Goal: Task Accomplishment & Management: Manage account settings

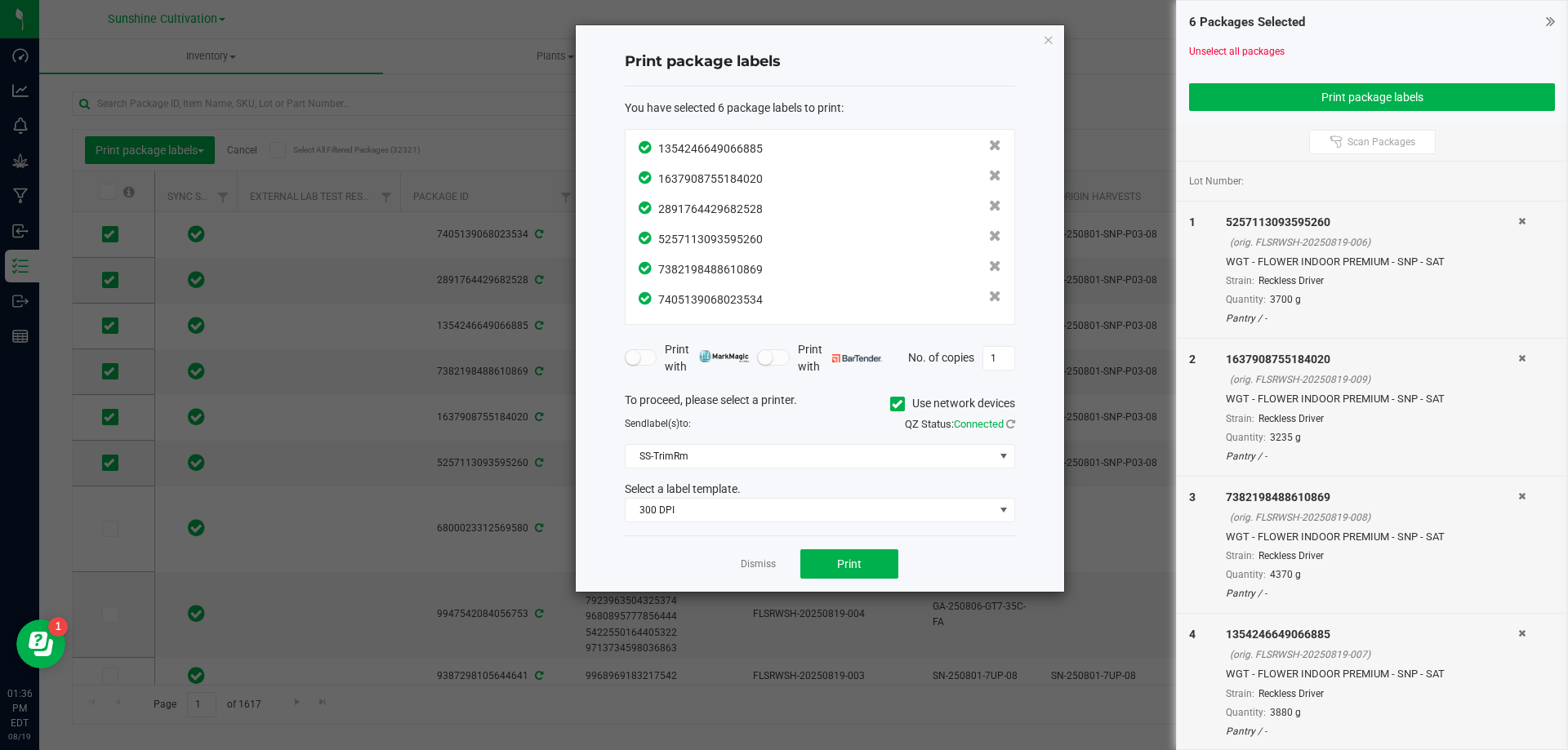
scroll to position [0, 351]
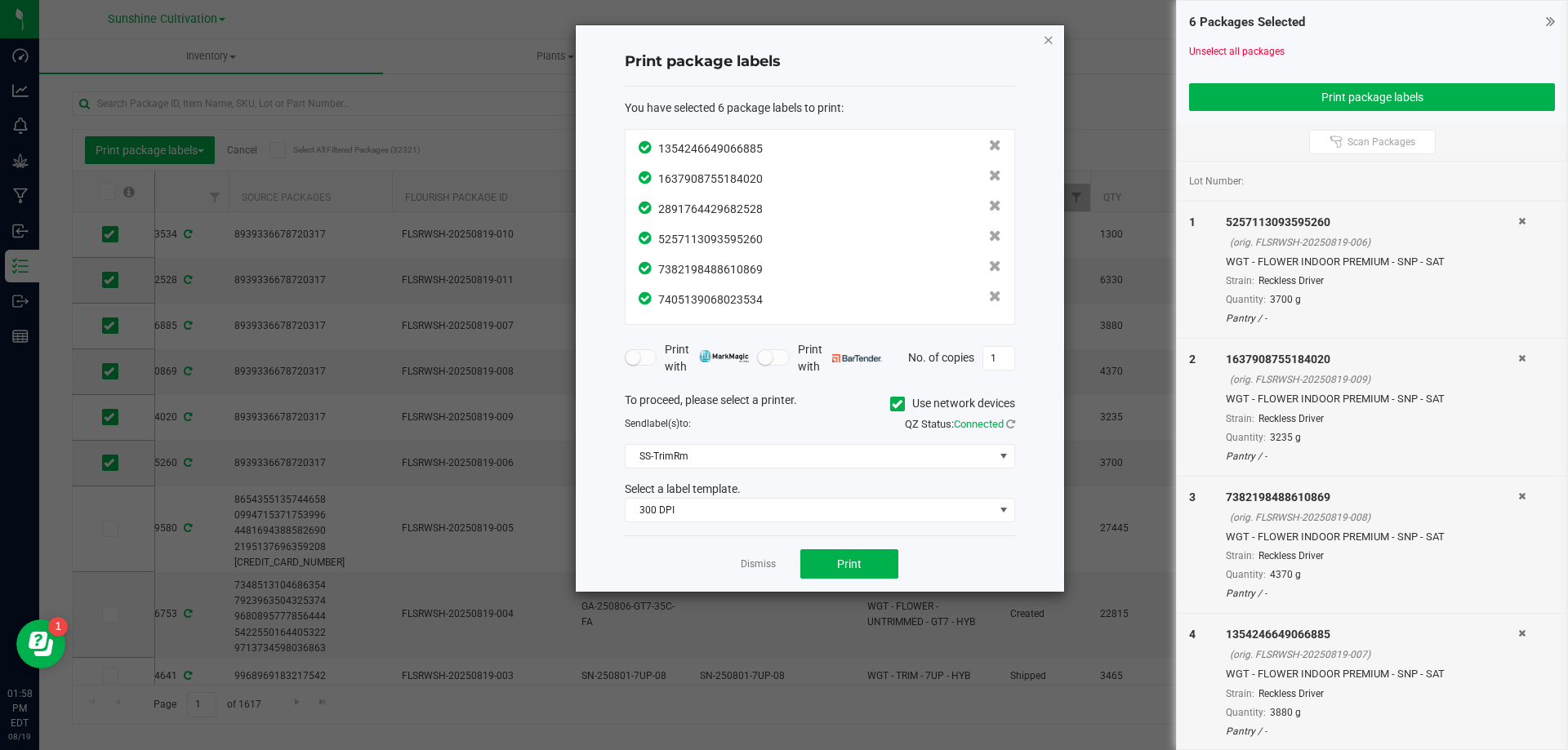
click at [1048, 40] on icon "button" at bounding box center [1049, 40] width 12 height 20
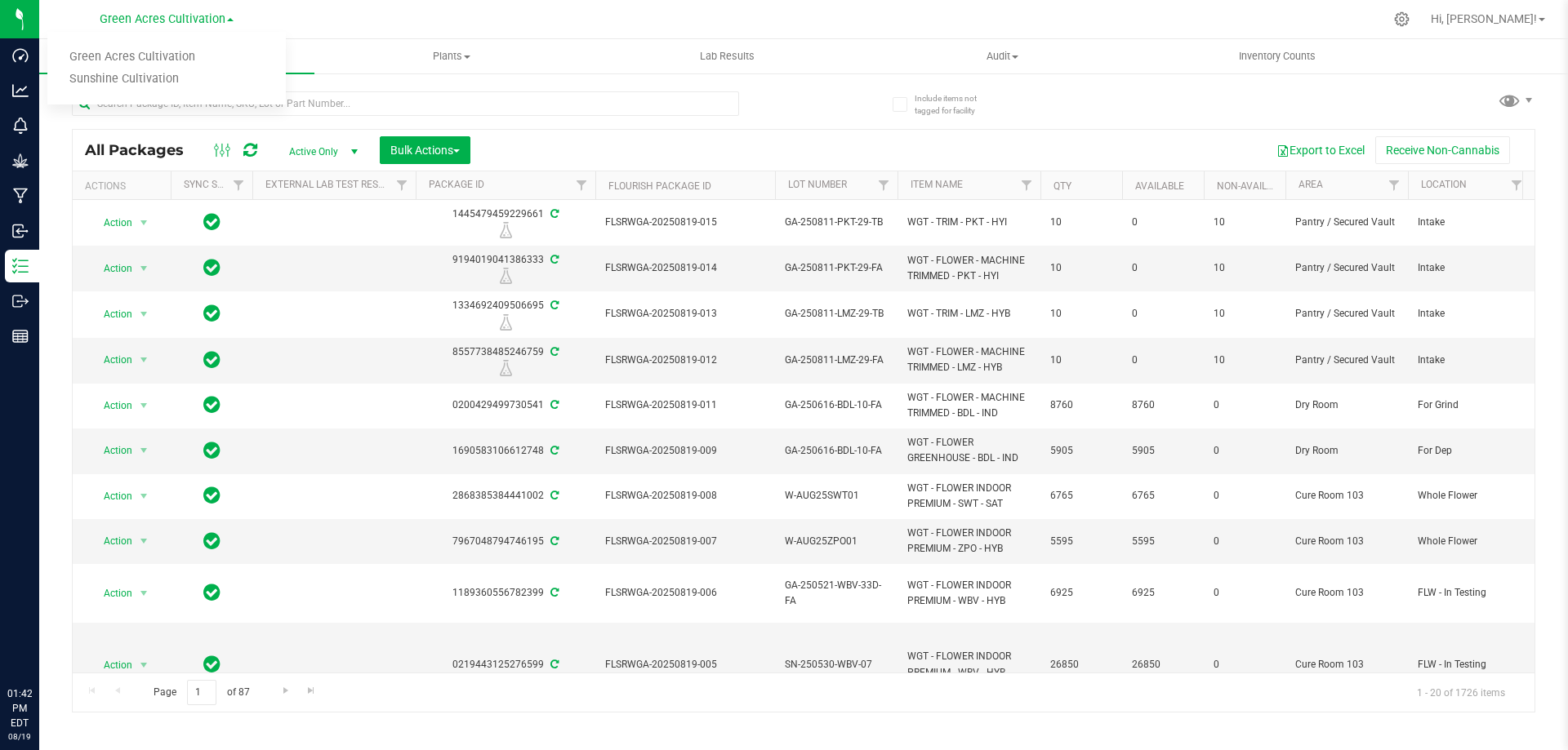
click at [23, 153] on icon at bounding box center [20, 161] width 16 height 16
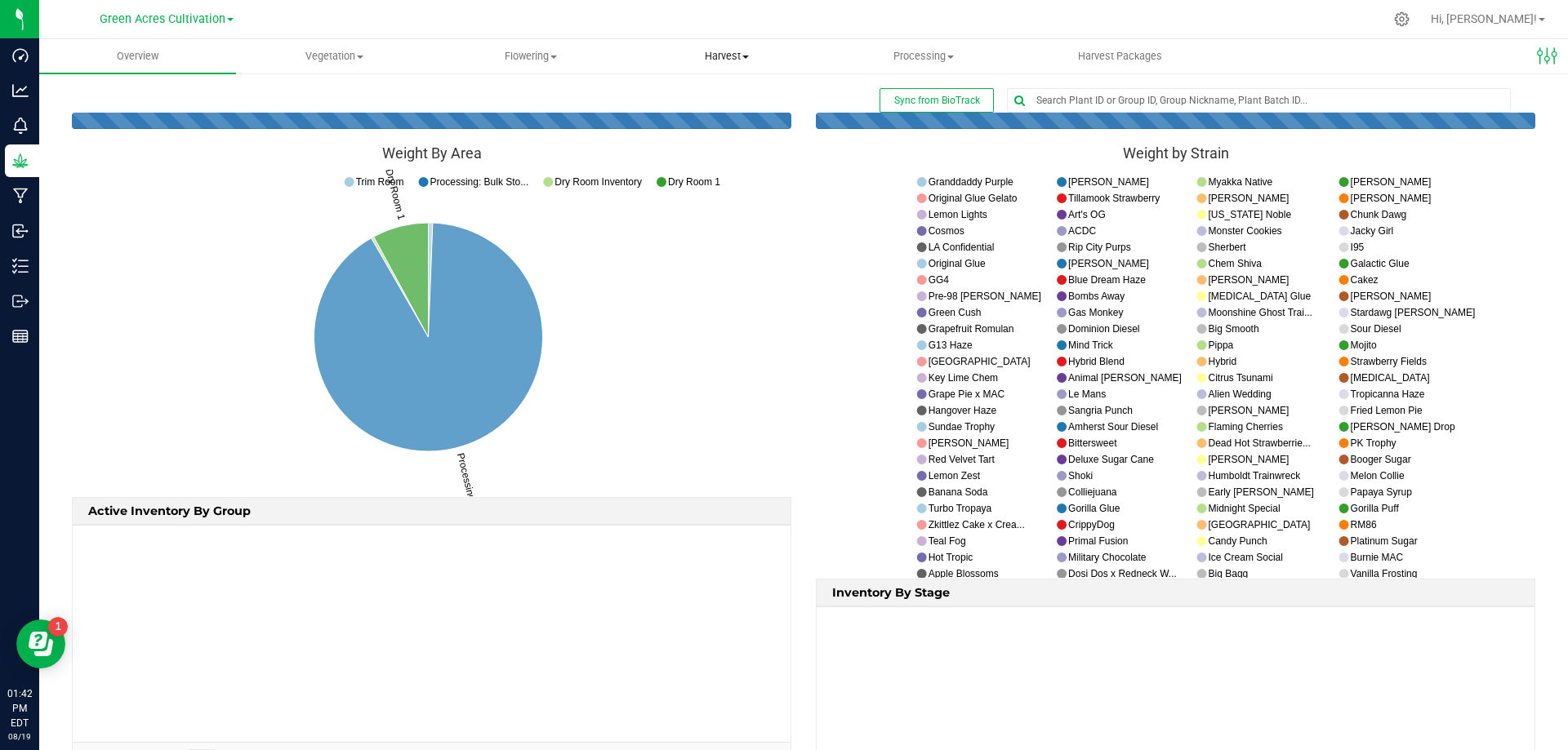
click at [720, 59] on span "Harvest" at bounding box center [726, 56] width 196 height 15
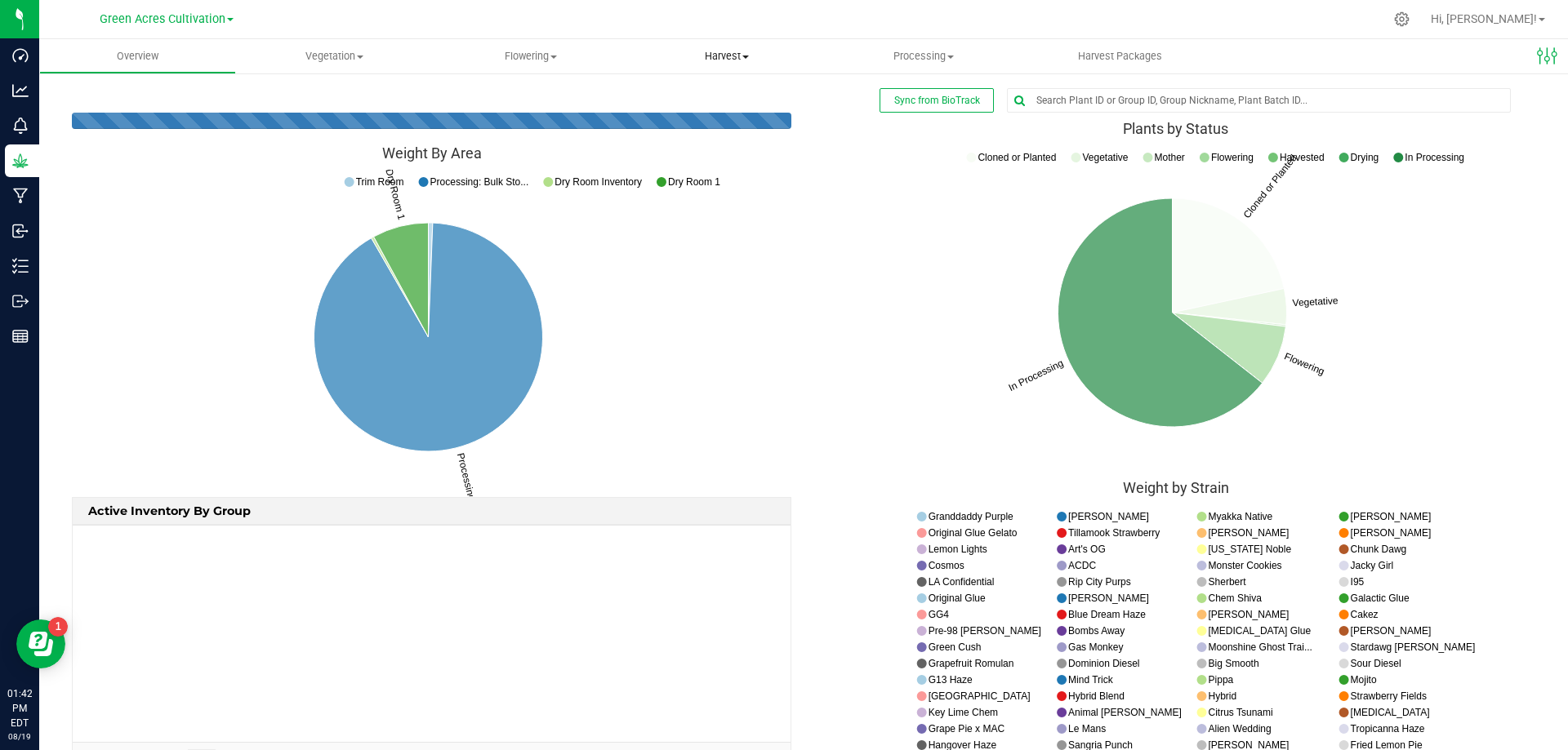
click at [732, 53] on span "Harvest" at bounding box center [727, 56] width 196 height 15
click at [738, 52] on span "Harvest" at bounding box center [727, 56] width 196 height 15
click at [659, 97] on span "Harvests" at bounding box center [674, 98] width 90 height 14
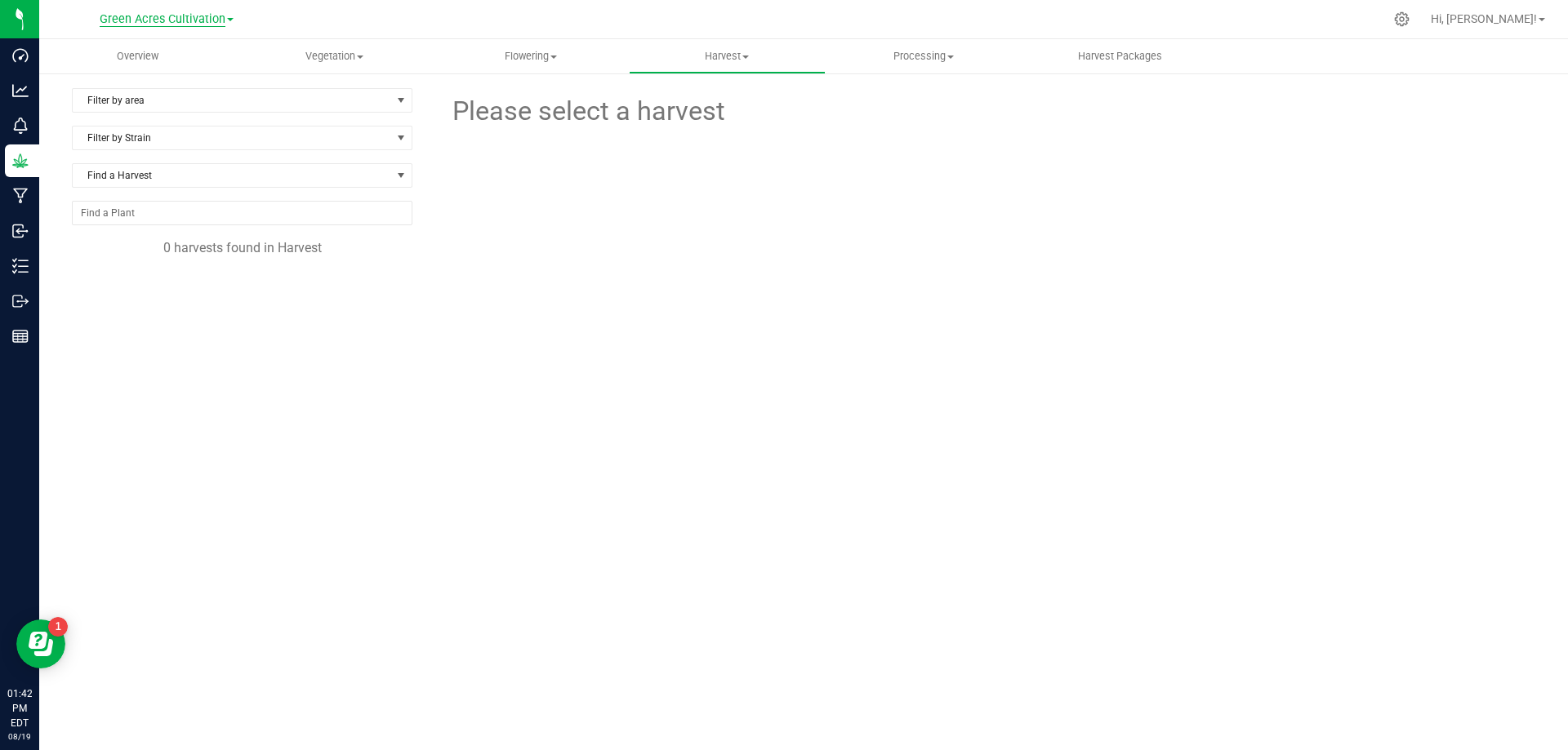
click at [178, 17] on span "Green Acres Cultivation" at bounding box center [162, 19] width 126 height 15
click at [154, 80] on link "Sunshine Cultivation" at bounding box center [167, 79] width 238 height 22
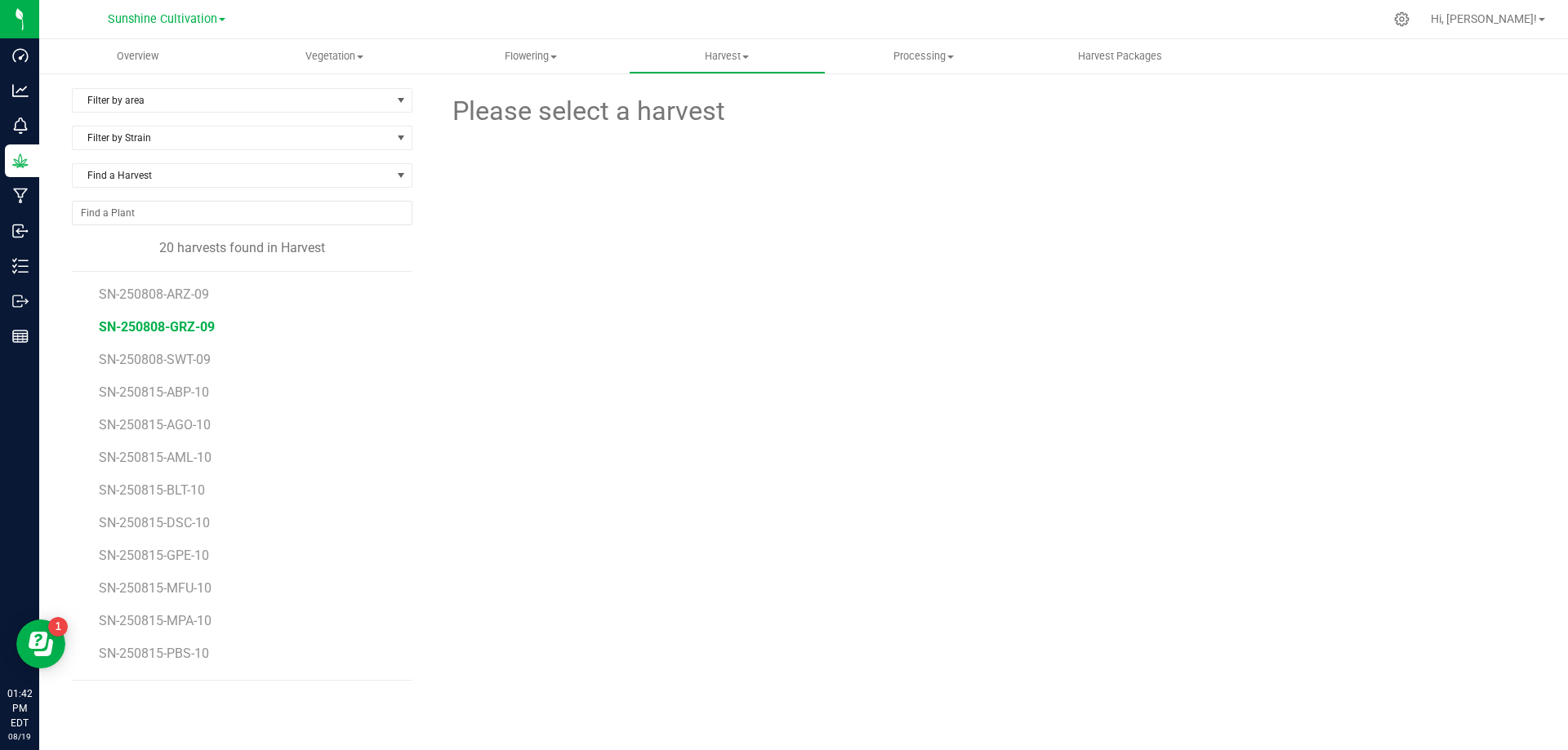
click at [196, 320] on span "SN-250808-GRZ-09" at bounding box center [157, 327] width 116 height 16
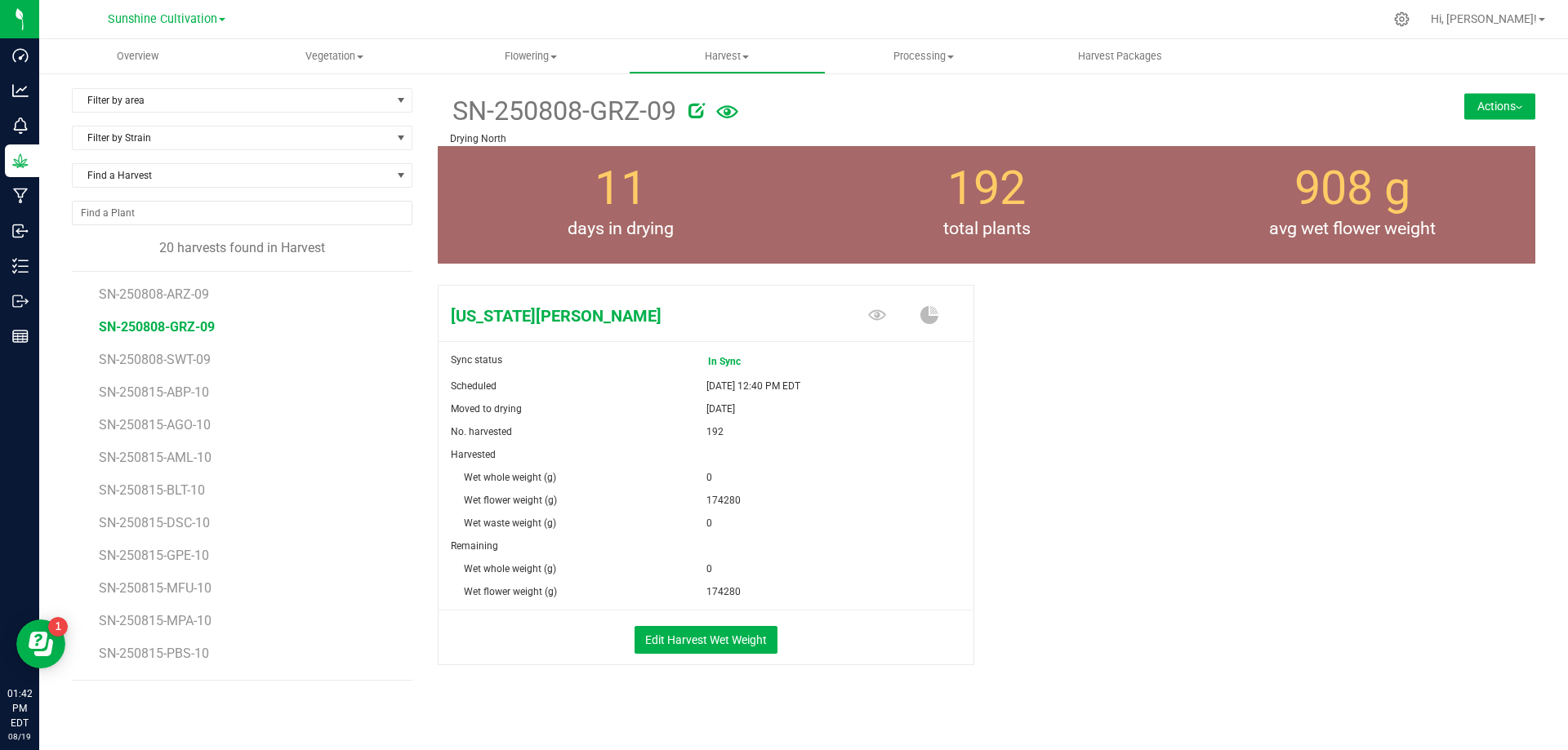
click at [1484, 99] on button "Actions" at bounding box center [1500, 106] width 71 height 26
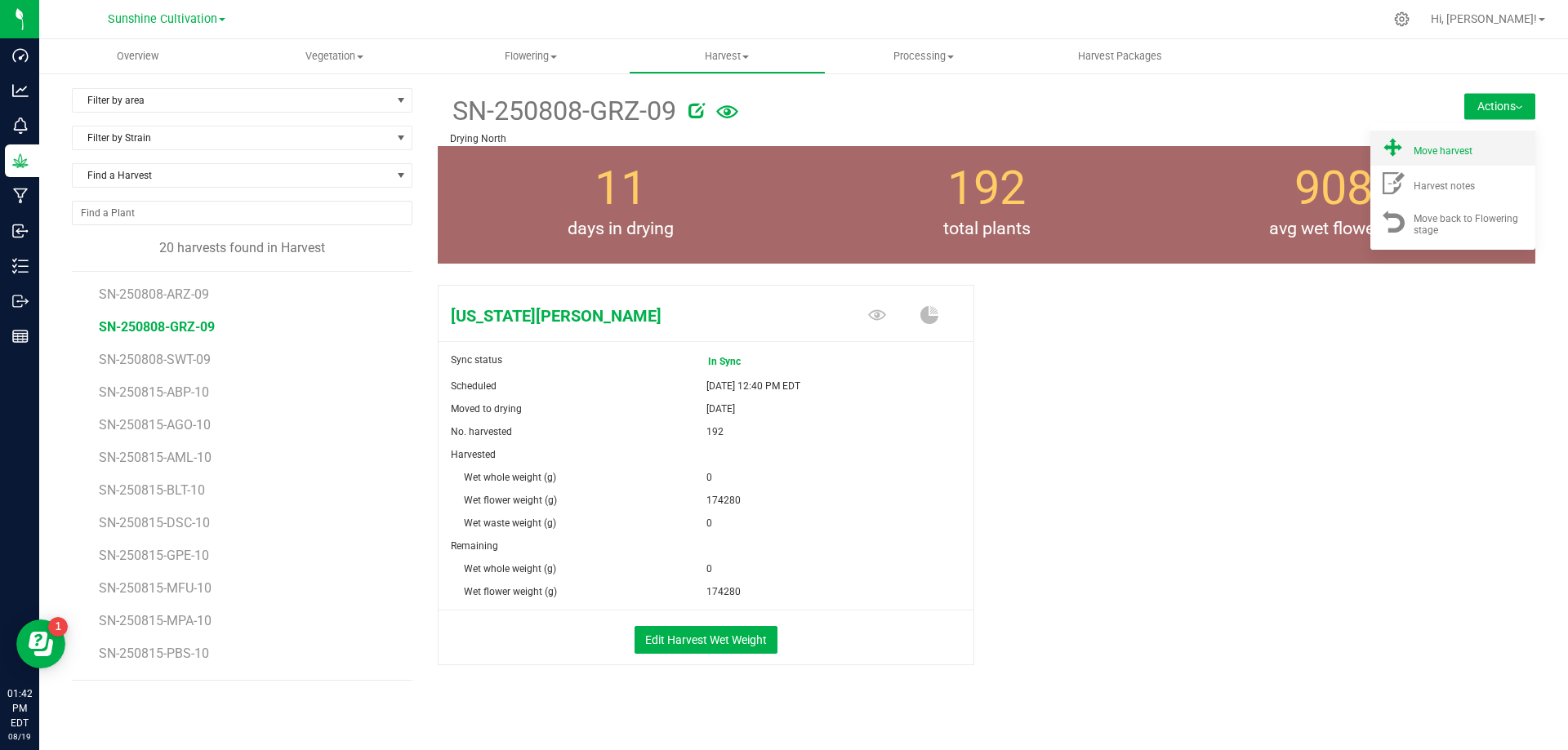
click at [1397, 142] on span at bounding box center [1392, 148] width 39 height 22
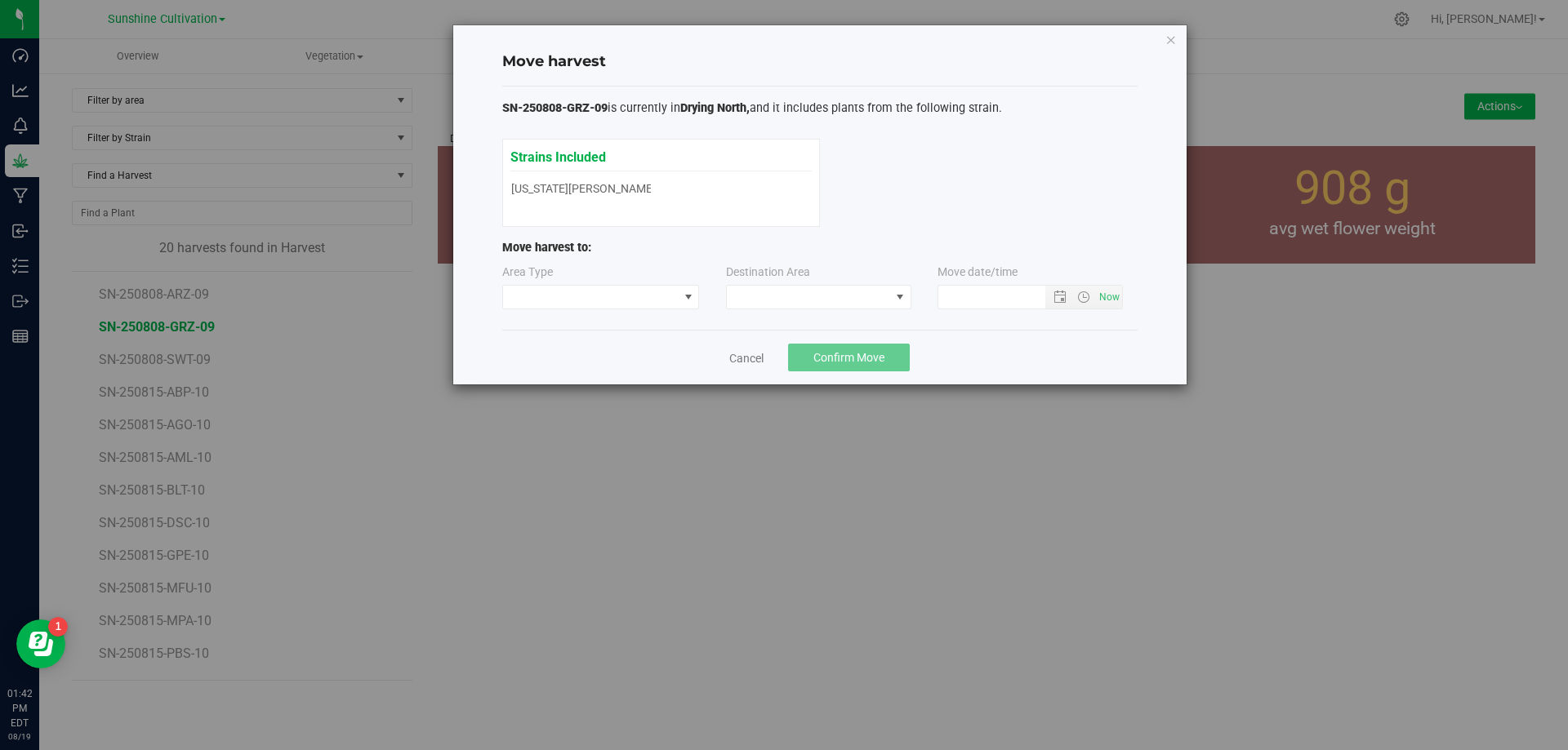
type input "8/19/2025 1:42 PM"
click at [866, 299] on span at bounding box center [808, 297] width 164 height 23
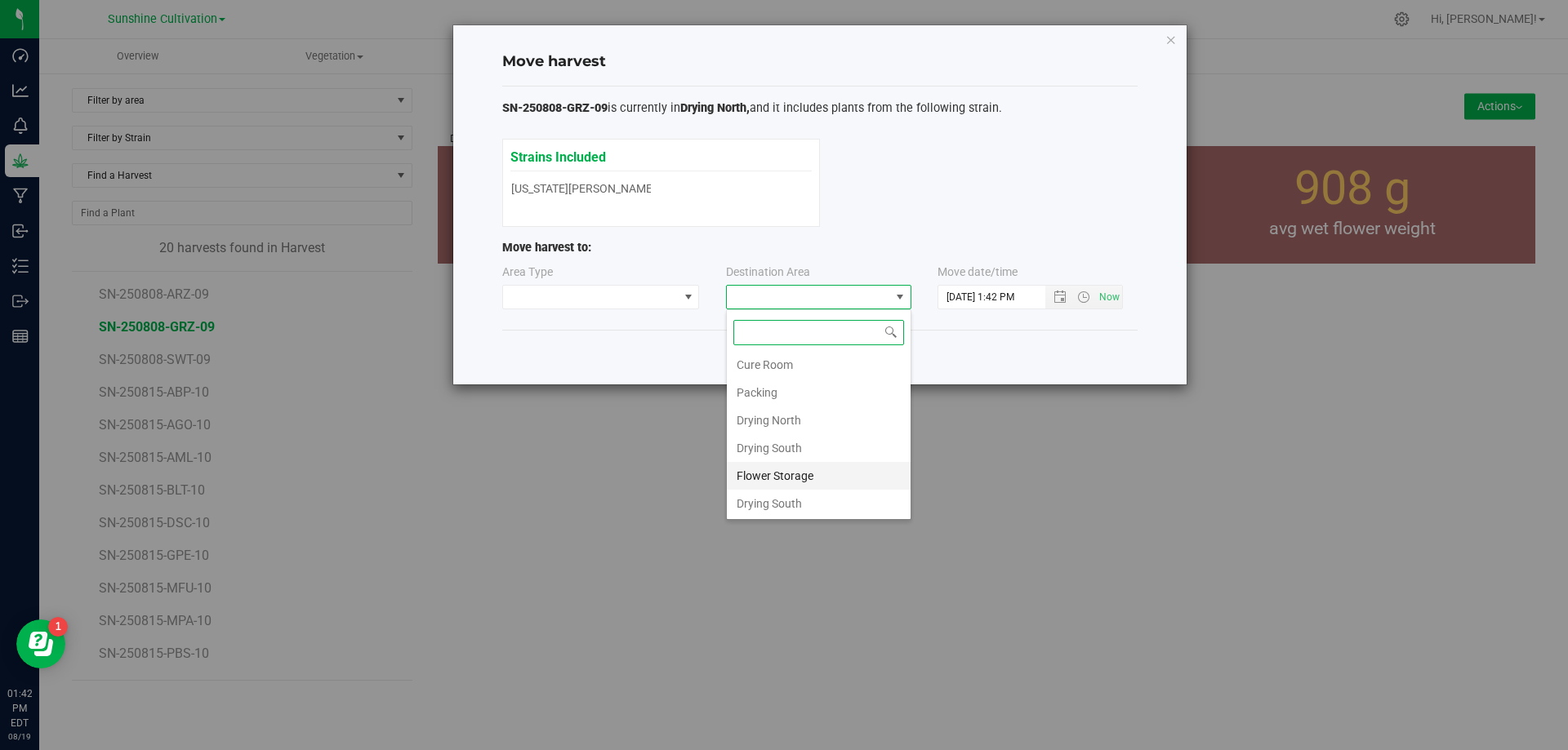
scroll to position [114, 0]
click at [799, 413] on li "Drying North" at bounding box center [818, 420] width 184 height 28
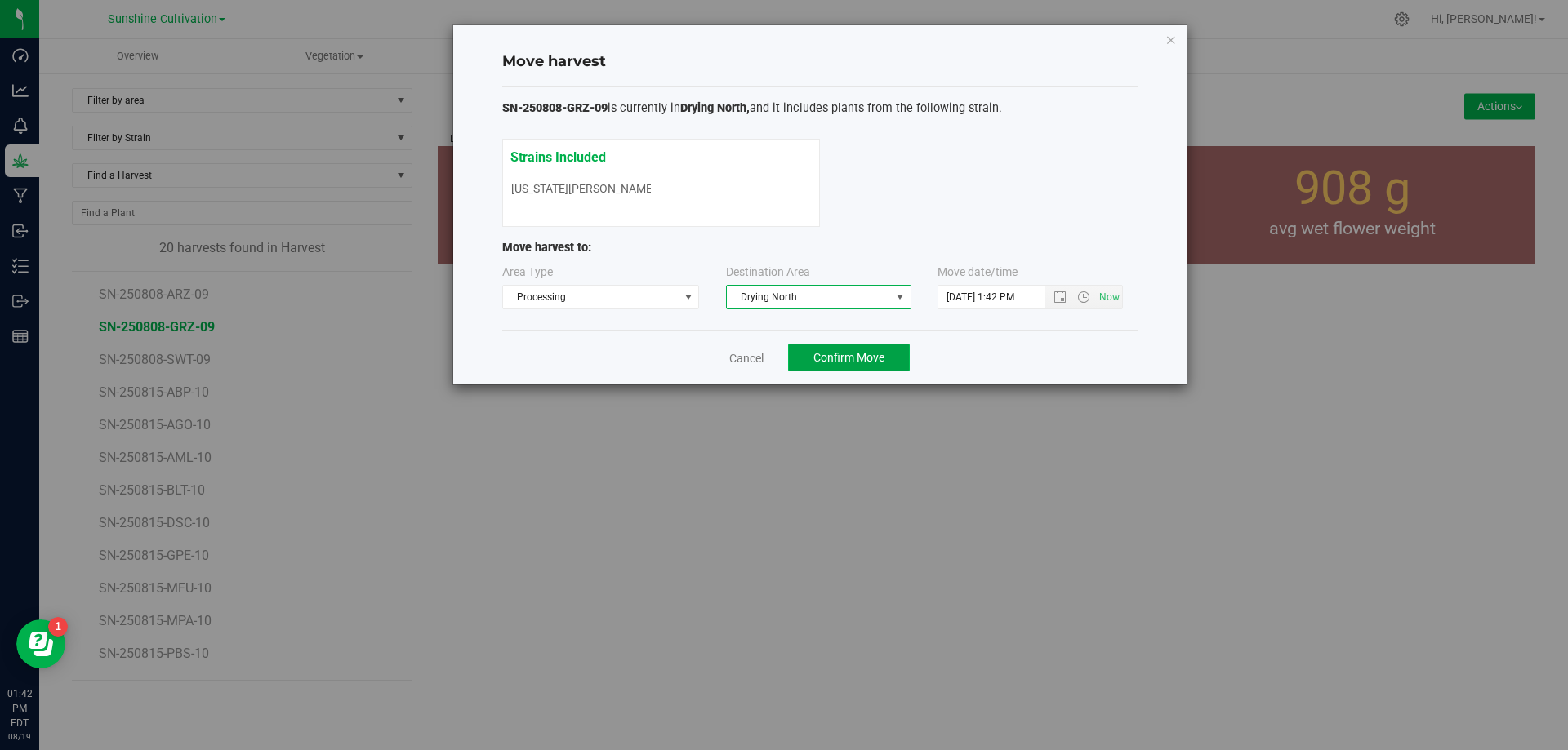
click at [809, 351] on button "Confirm Move" at bounding box center [849, 357] width 122 height 28
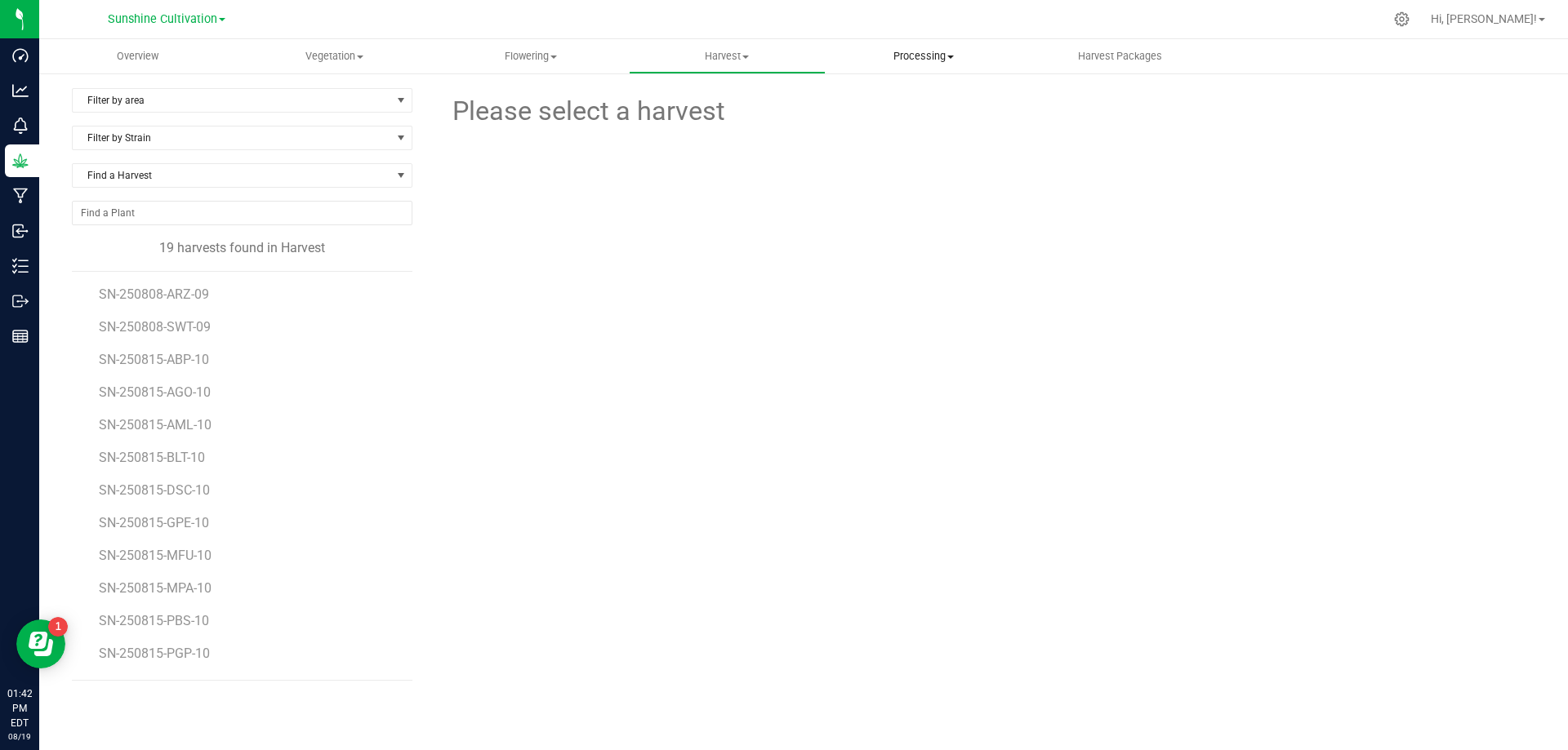
click at [901, 59] on span "Processing" at bounding box center [924, 56] width 196 height 15
click at [888, 97] on span "Processing harvests" at bounding box center [901, 98] width 151 height 14
click at [715, 58] on span "Harvest" at bounding box center [726, 56] width 196 height 15
click at [171, 573] on span "SN-250808-GRZ-09" at bounding box center [157, 572] width 116 height 16
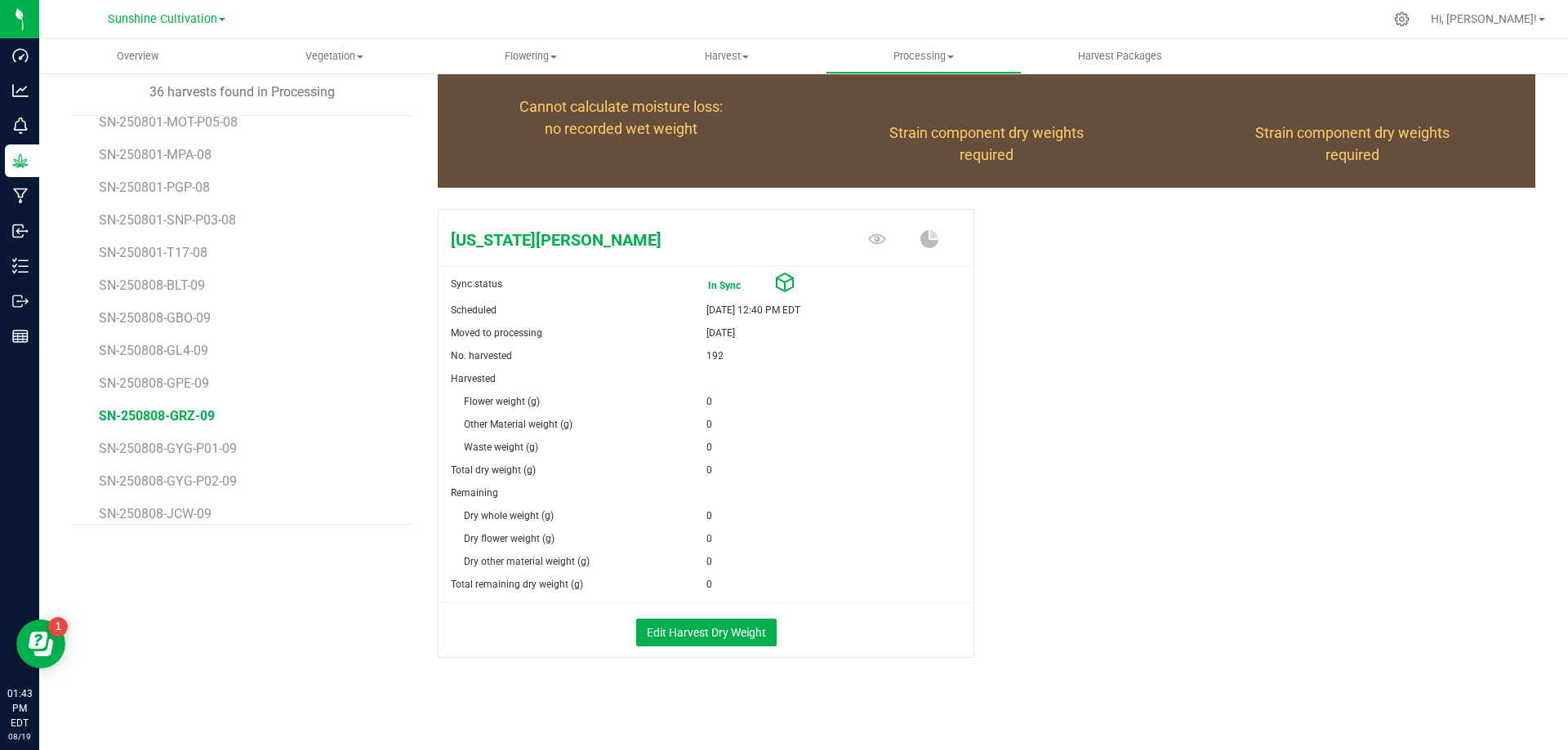
scroll to position [158, 0]
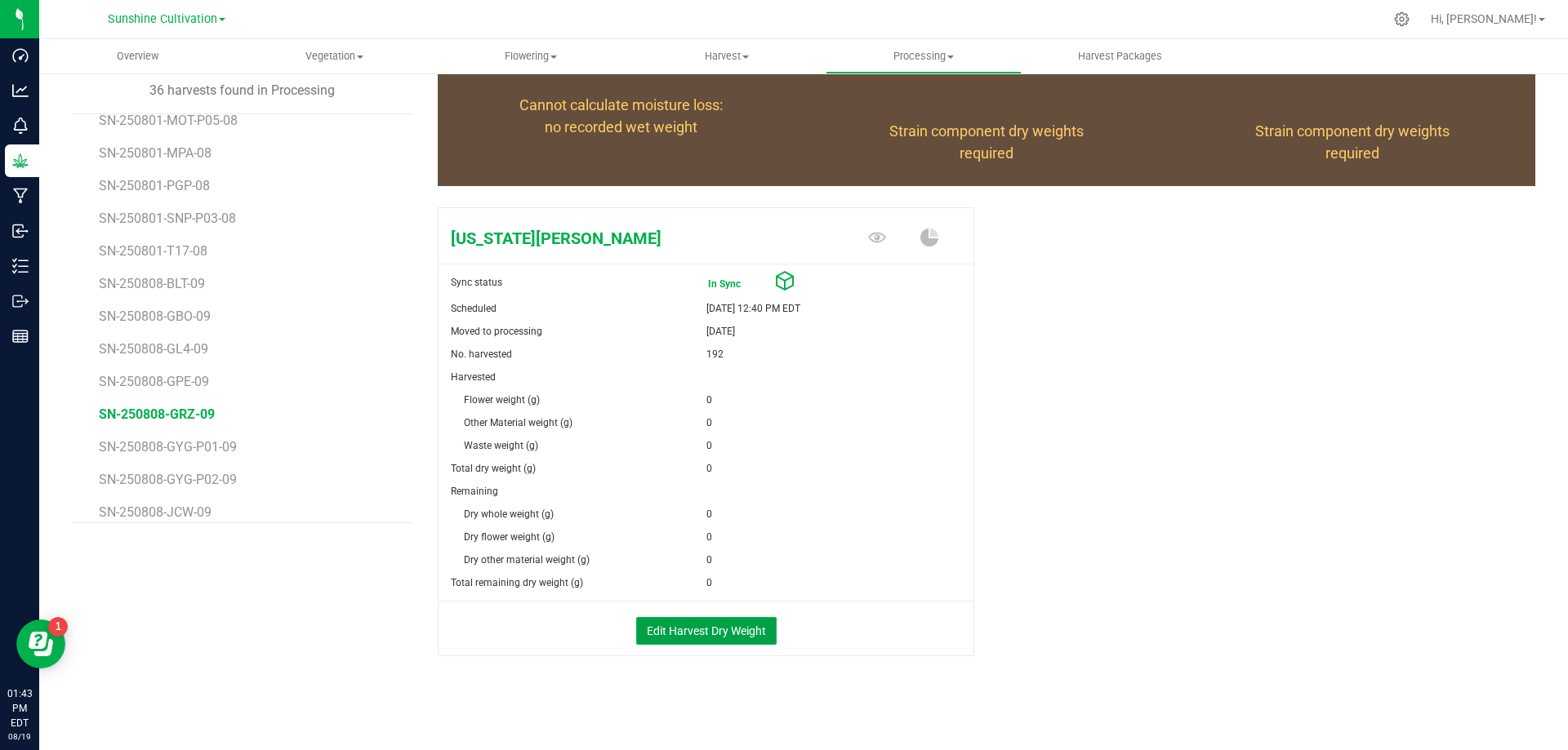
click at [709, 641] on button "Edit Harvest Dry Weight" at bounding box center [707, 631] width 141 height 28
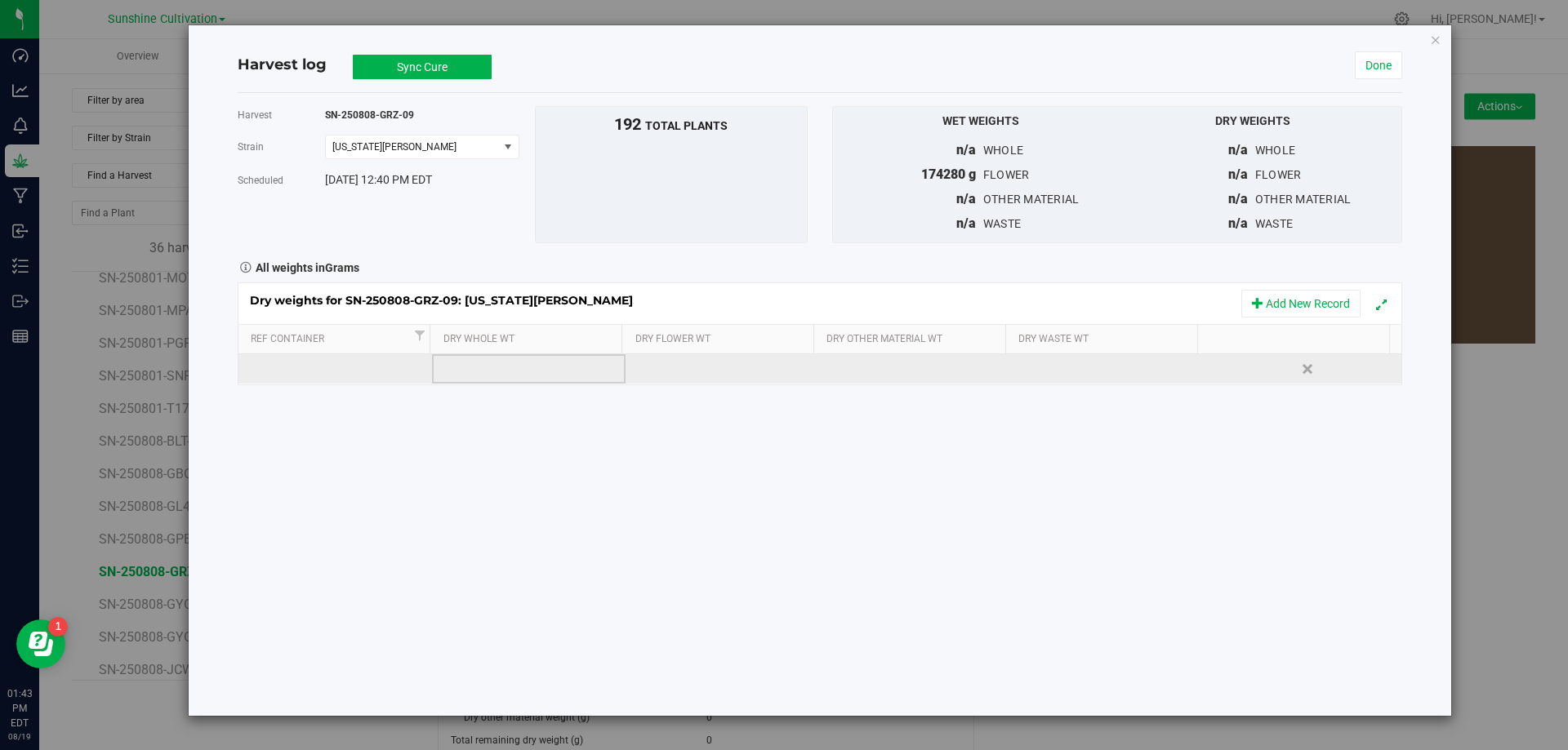
click at [487, 360] on td at bounding box center [528, 369] width 194 height 30
type input "38775"
click at [647, 371] on td at bounding box center [721, 369] width 194 height 30
type input "."
type input "38775"
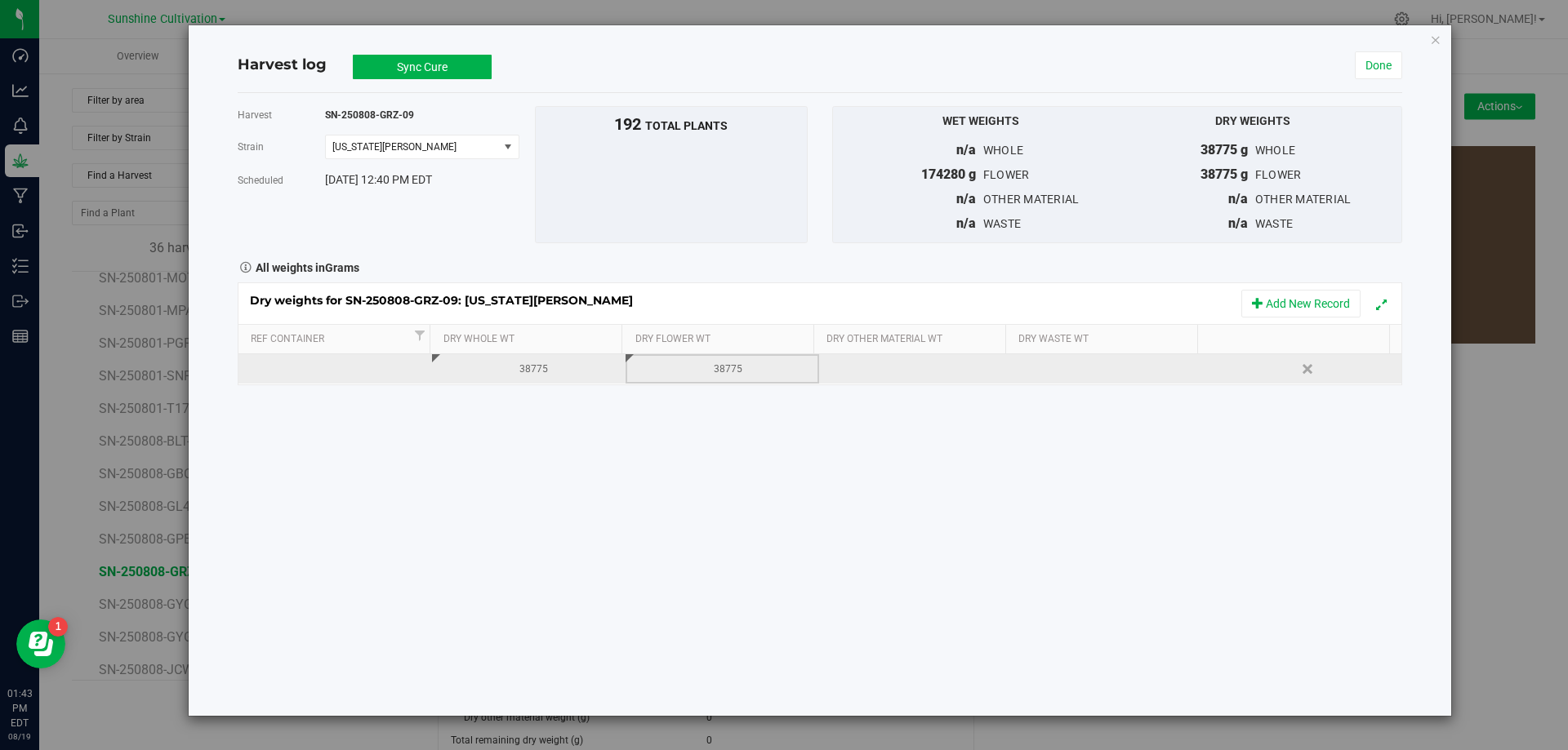
click at [1052, 378] on div at bounding box center [1115, 369] width 182 height 25
click at [1051, 371] on input "text" at bounding box center [1113, 368] width 175 height 23
click at [1086, 366] on div at bounding box center [1115, 369] width 182 height 25
click at [1086, 366] on input "text" at bounding box center [1113, 368] width 175 height 23
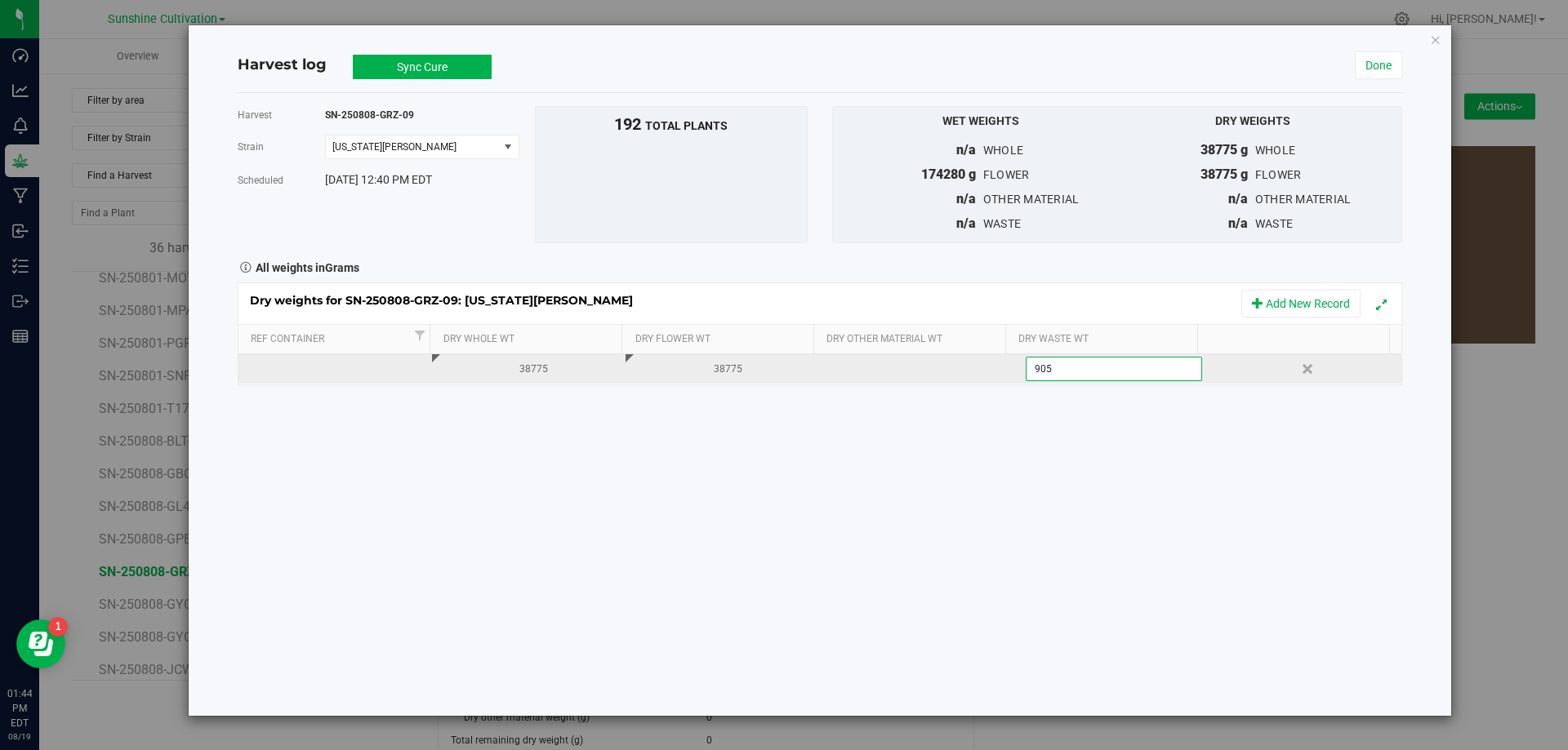
type input "9050"
type input "9050.0000 g"
click at [869, 353] on th "Dry Other Material Wt" at bounding box center [908, 339] width 192 height 30
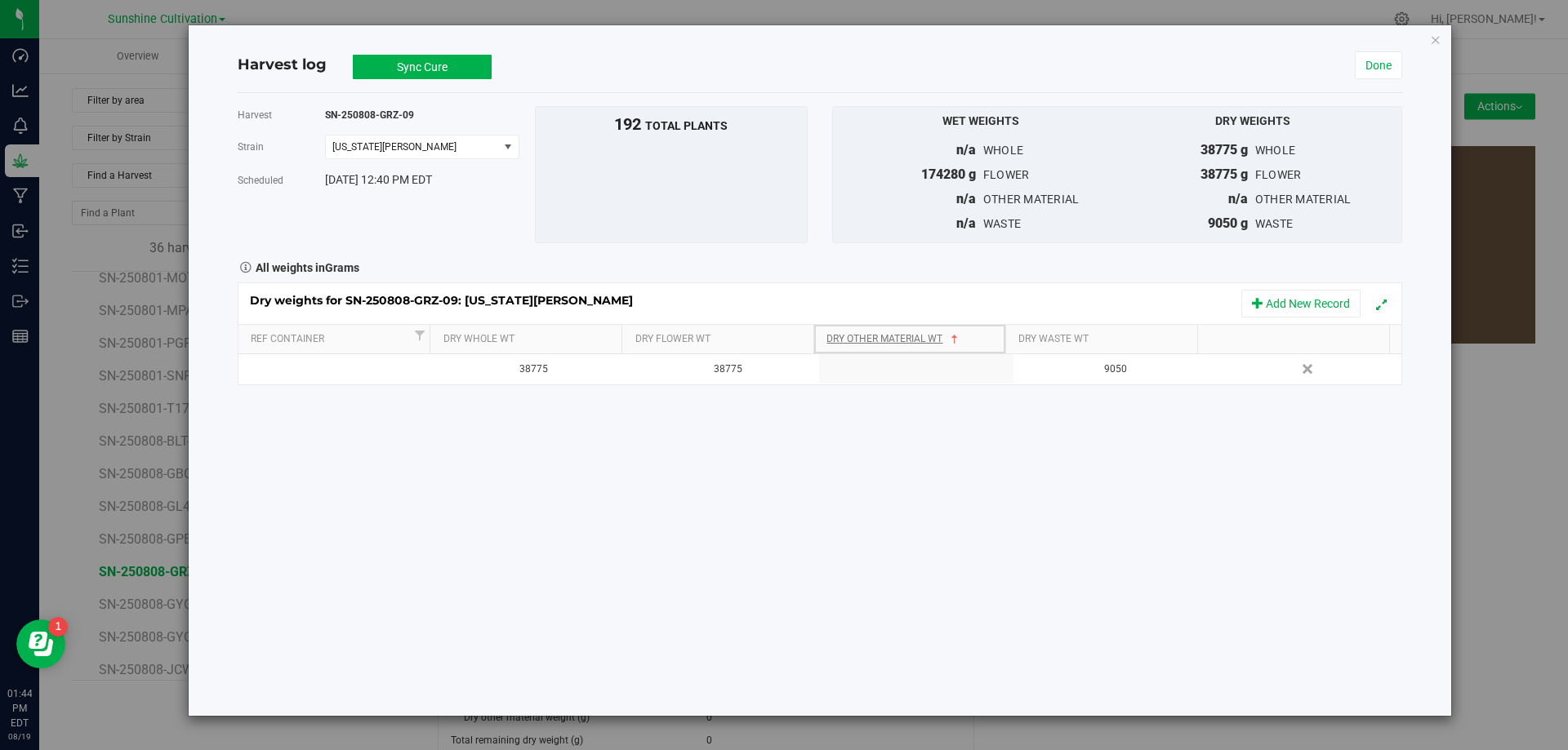
click at [957, 333] on span at bounding box center [954, 339] width 13 height 13
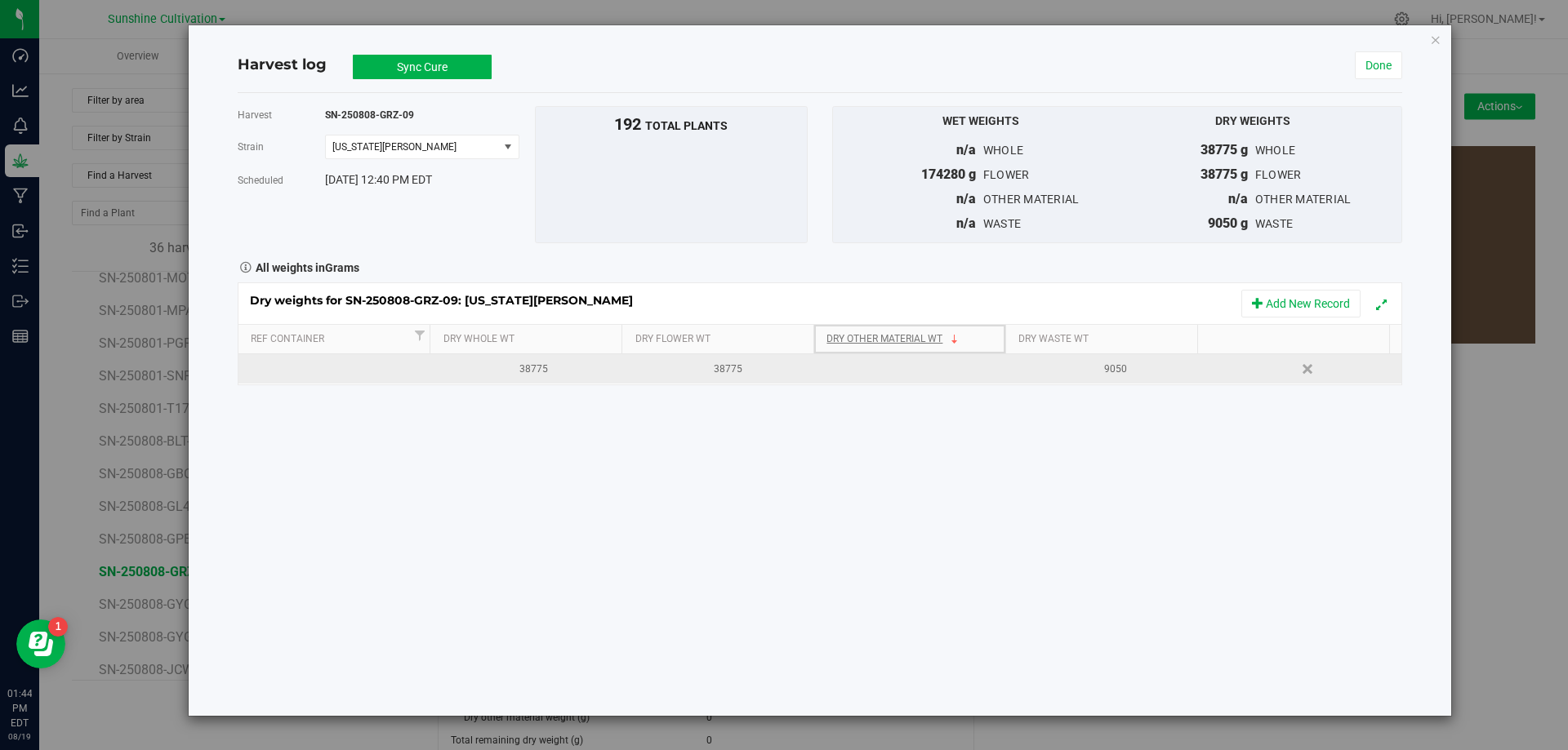
click at [1054, 378] on td "9050" at bounding box center [1110, 369] width 194 height 30
click at [717, 354] on td "38775" at bounding box center [721, 369] width 194 height 30
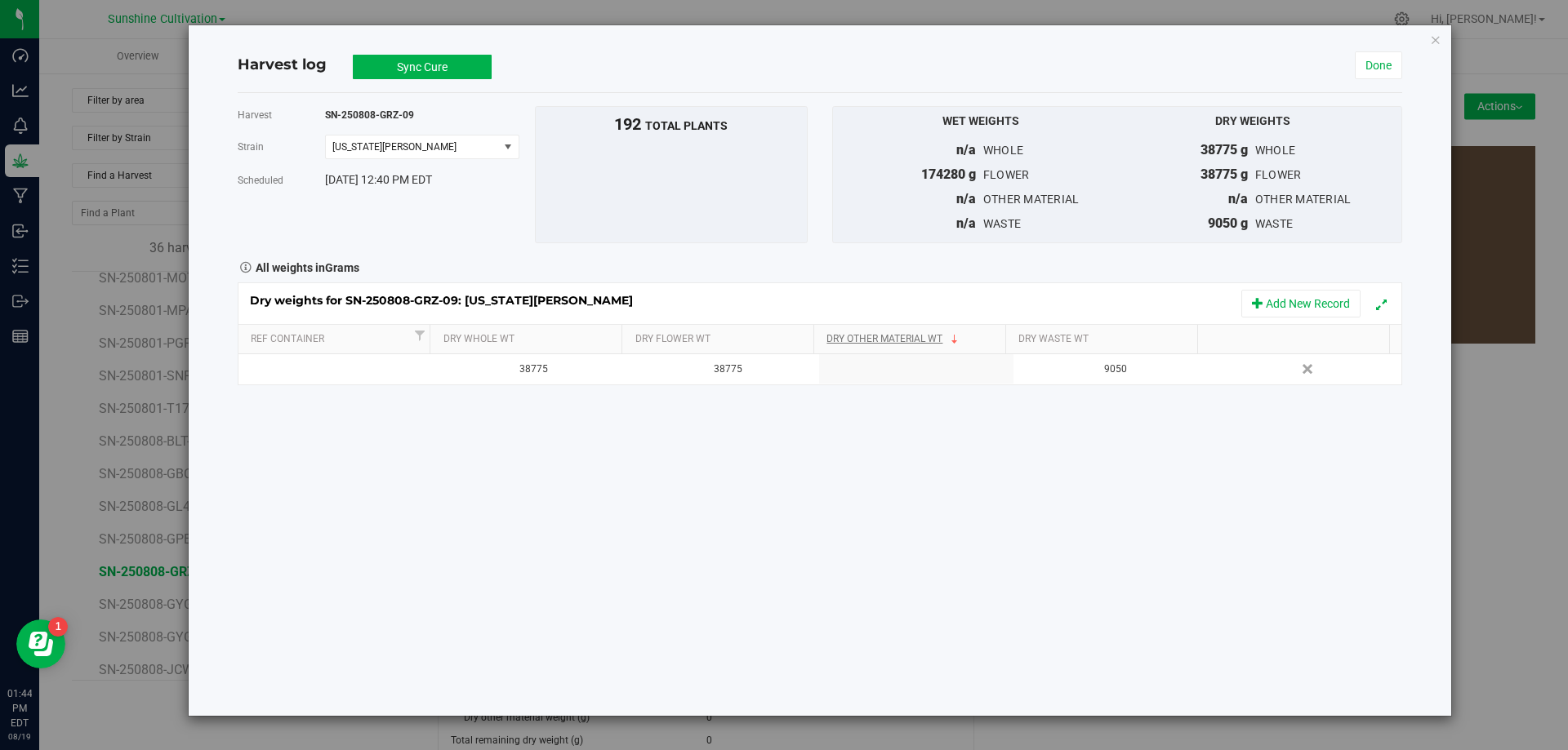
click at [670, 268] on div "All weights in Grams" at bounding box center [820, 266] width 1189 height 21
click at [431, 69] on button "Sync Cure" at bounding box center [422, 66] width 139 height 25
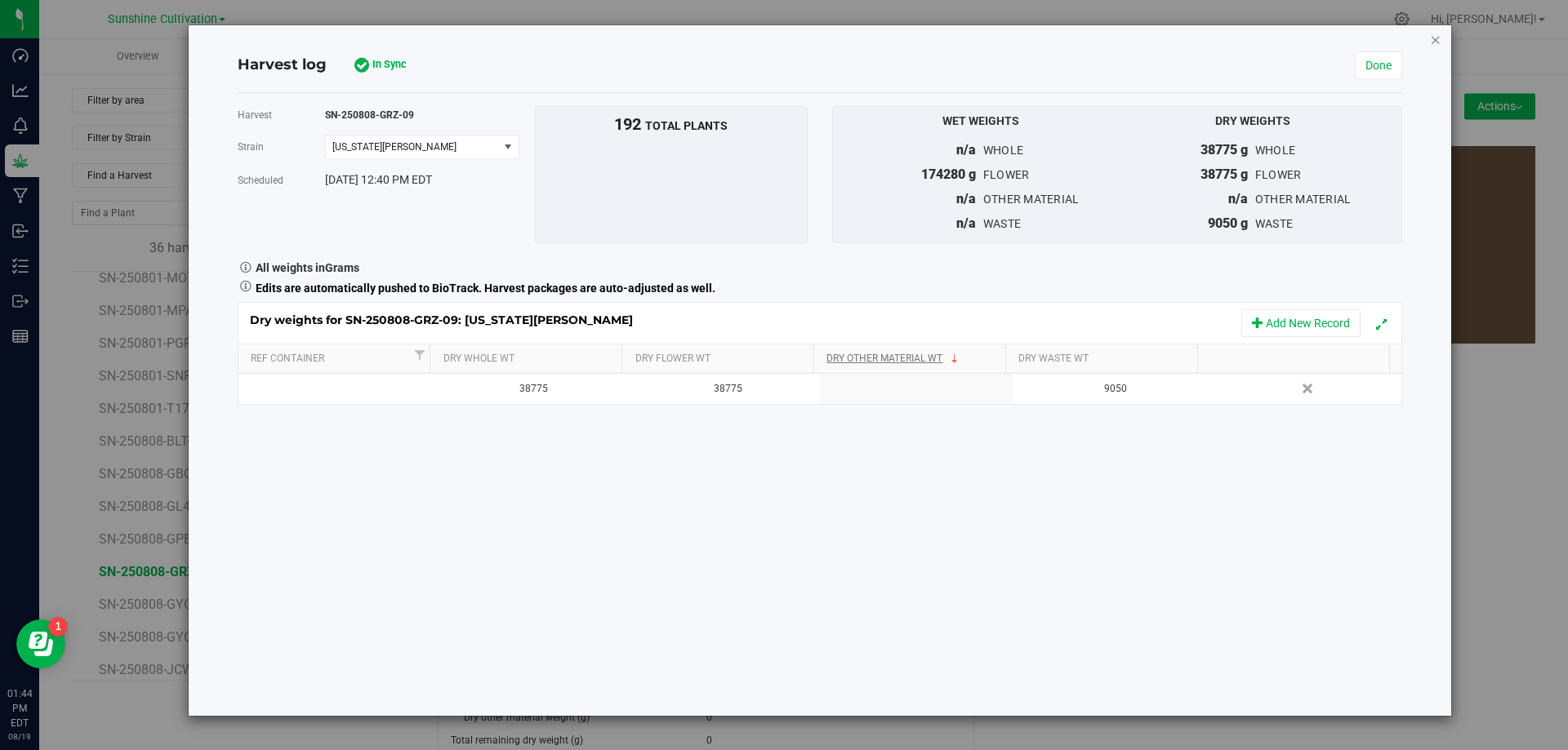
click at [1435, 44] on icon "button" at bounding box center [1436, 40] width 12 height 20
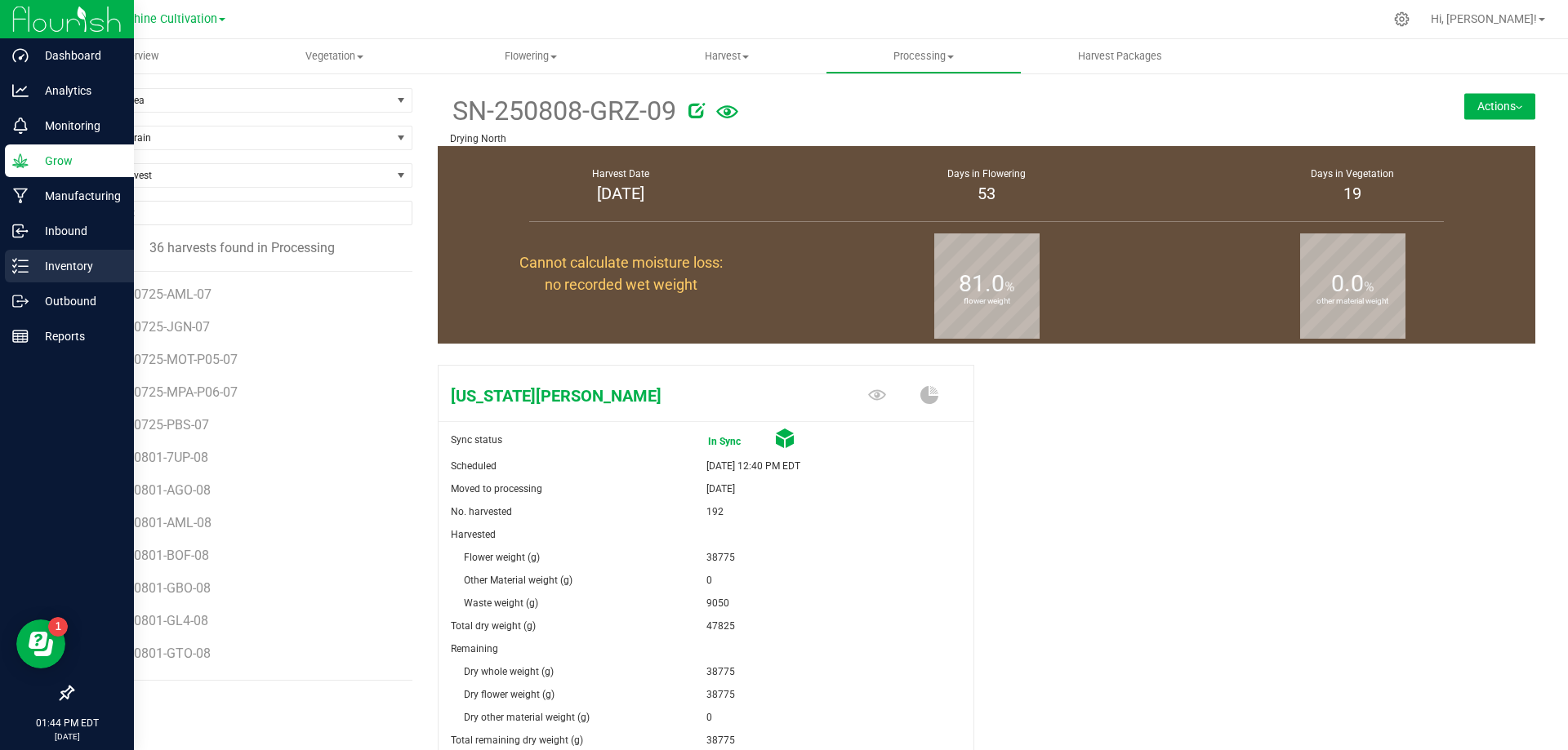
click at [18, 256] on div "Inventory" at bounding box center [69, 266] width 129 height 33
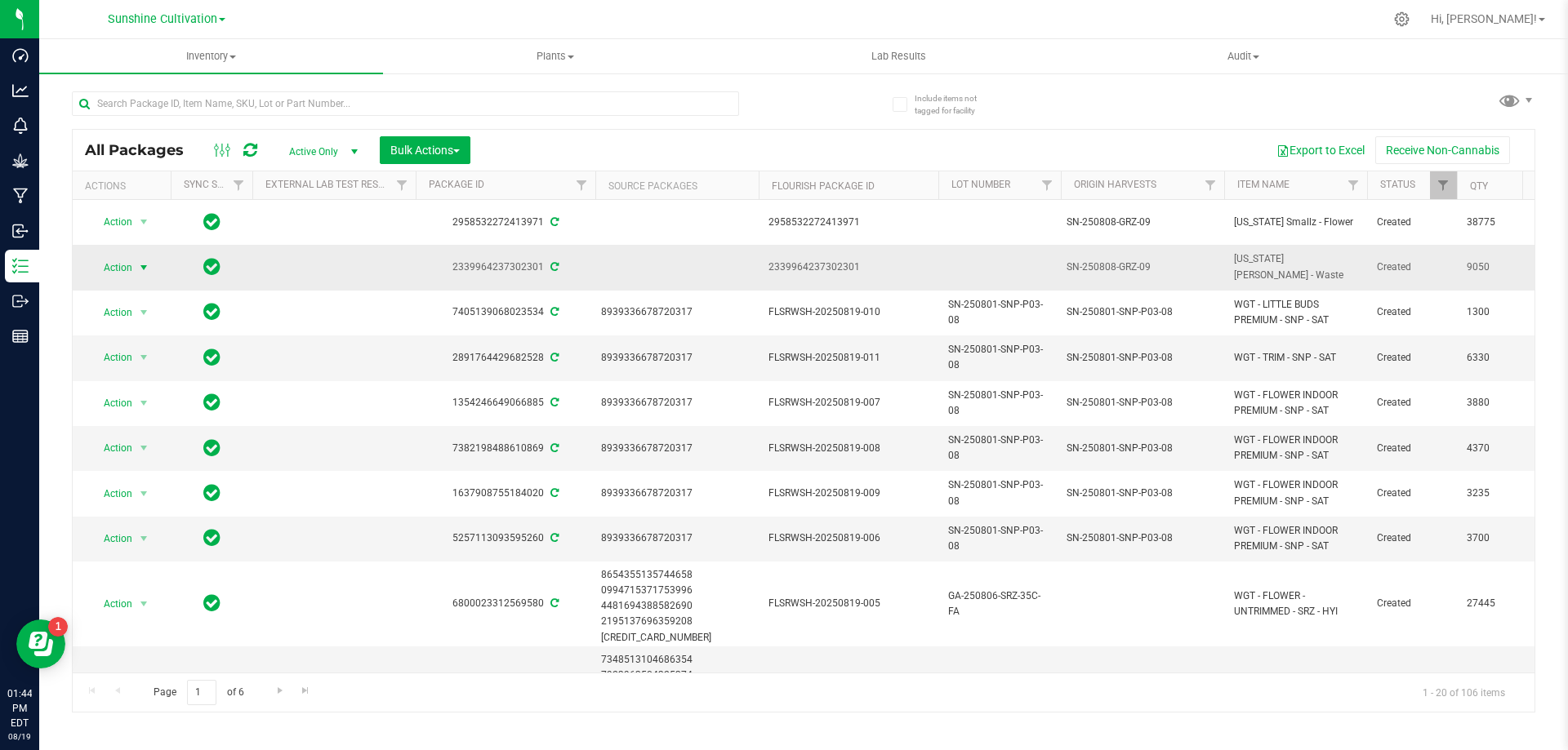
click at [137, 261] on span "select" at bounding box center [143, 267] width 13 height 13
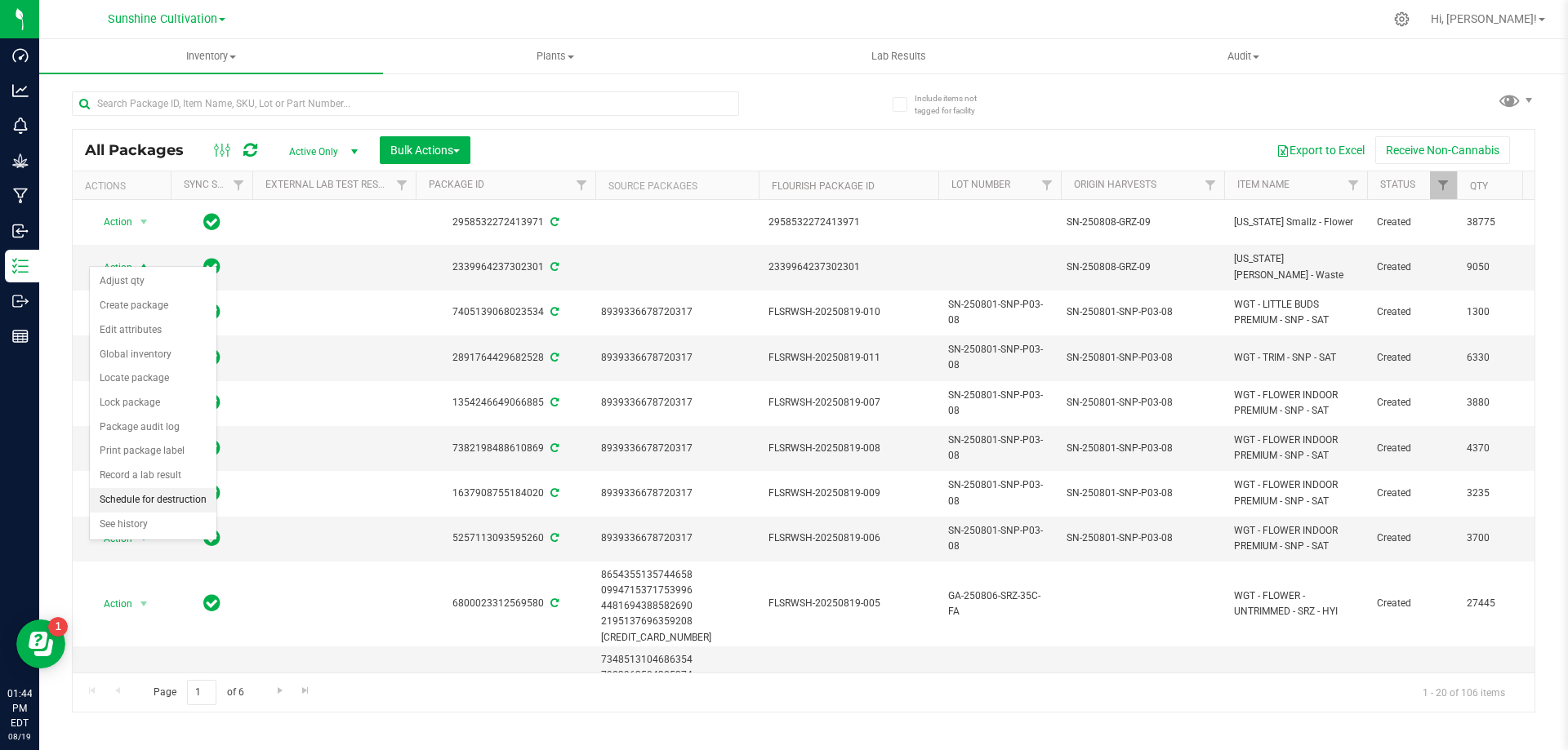
click at [137, 490] on li "Schedule for destruction" at bounding box center [154, 500] width 127 height 25
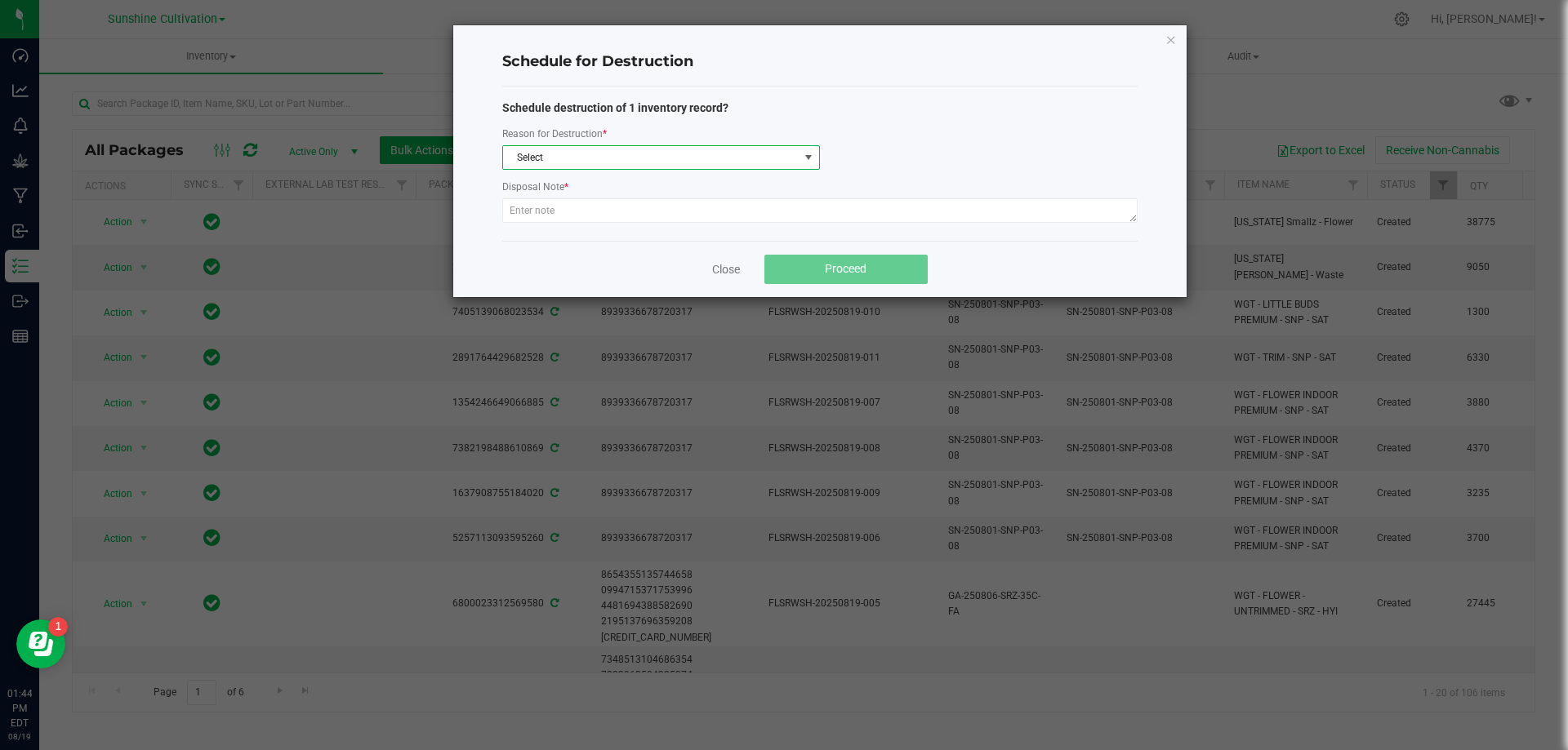
click at [611, 152] on span "Select" at bounding box center [651, 157] width 296 height 23
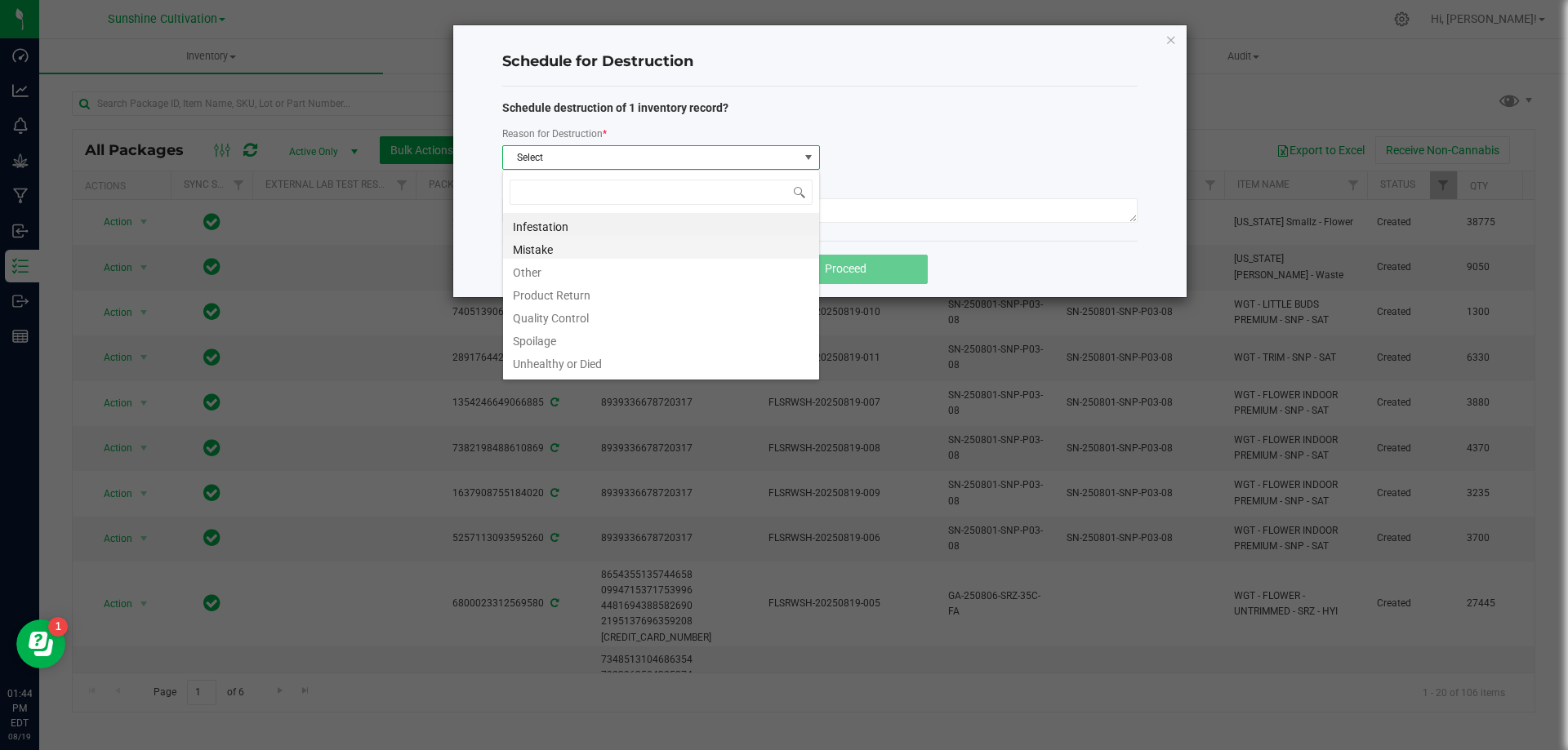
scroll to position [20, 0]
drag, startPoint x: 539, startPoint y: 367, endPoint x: 539, endPoint y: 352, distance: 15.0
click at [539, 366] on li "Waste" at bounding box center [661, 364] width 316 height 23
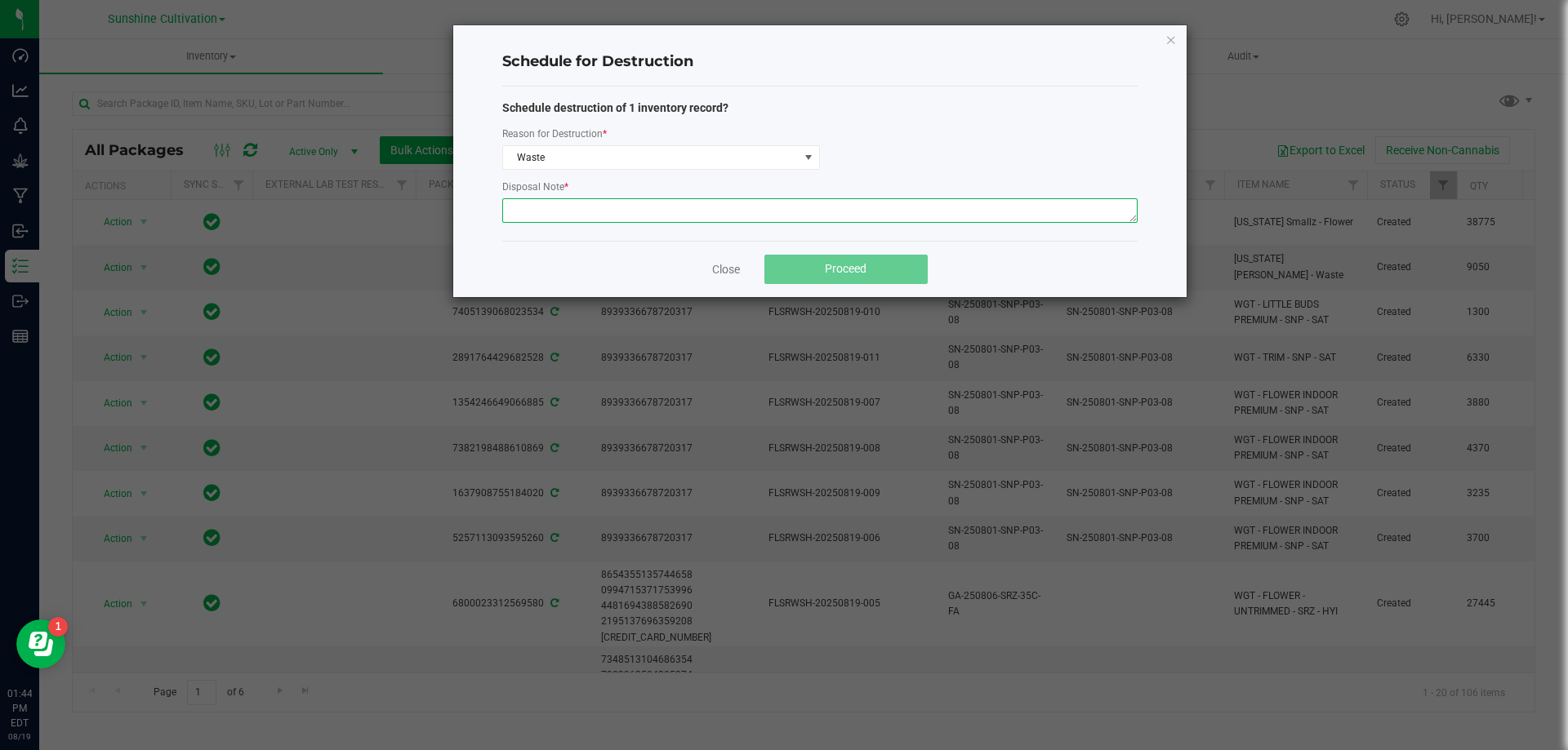
click at [555, 209] on textarea at bounding box center [820, 210] width 635 height 25
type textarea "WASTE"
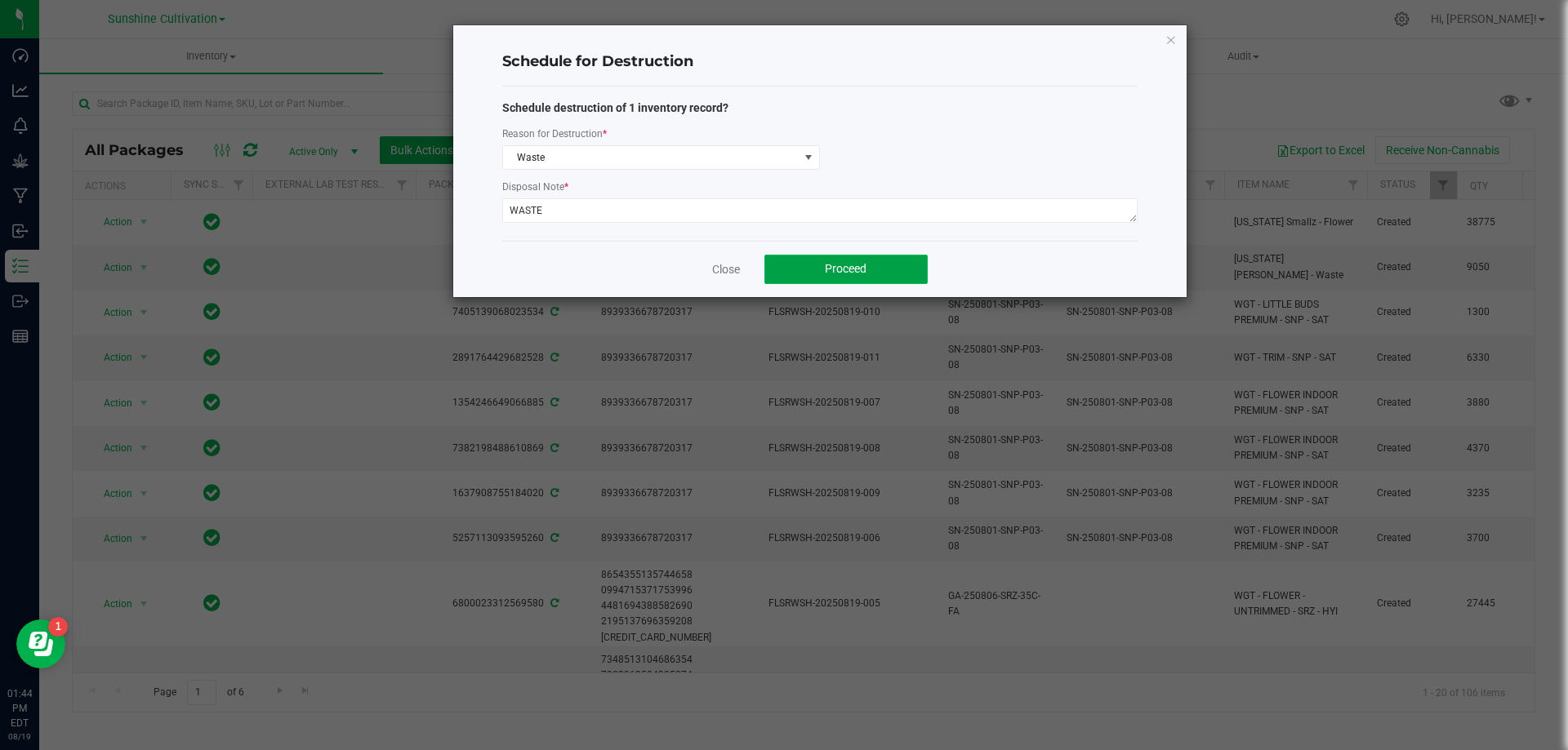
click at [834, 257] on button "Proceed" at bounding box center [846, 270] width 164 height 30
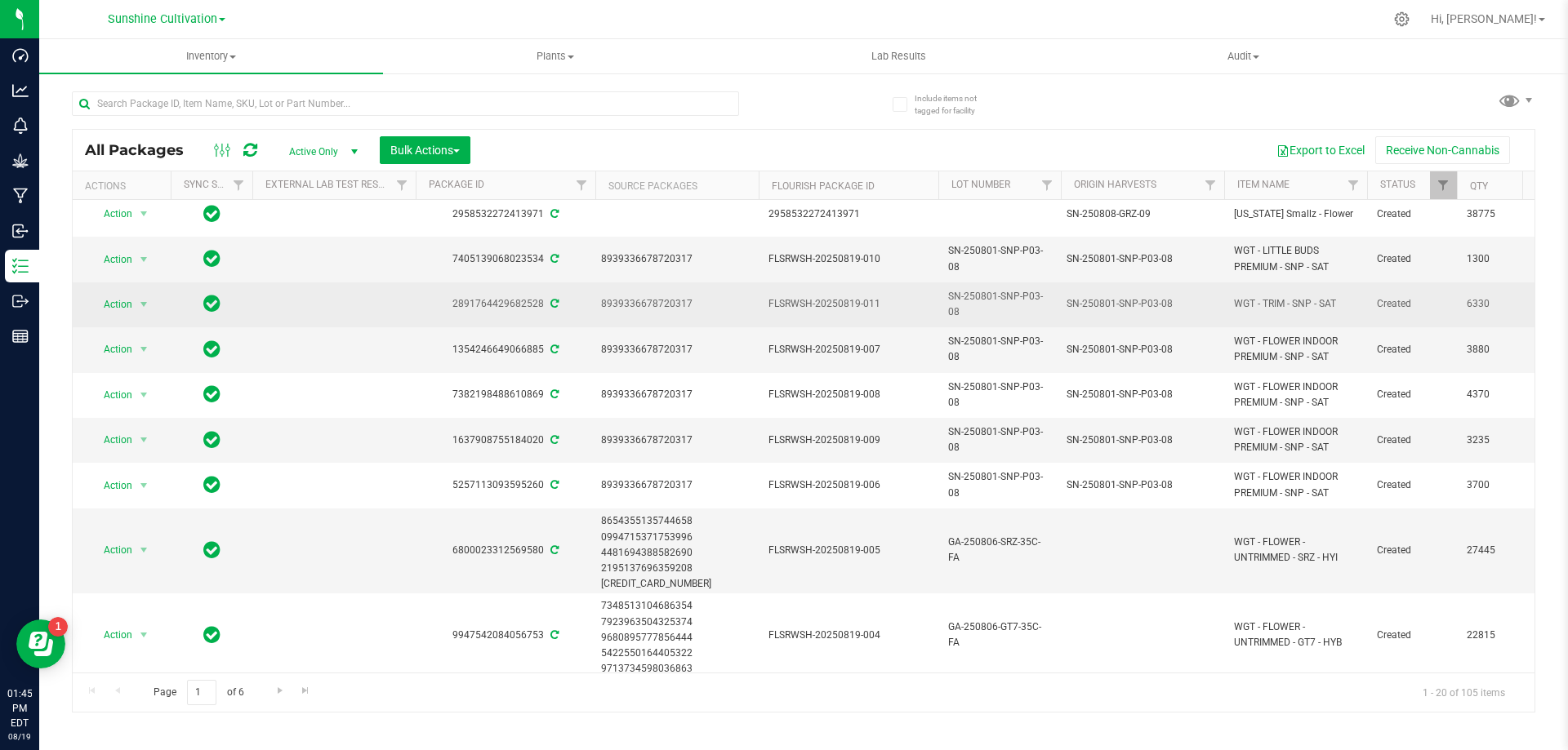
scroll to position [0, 0]
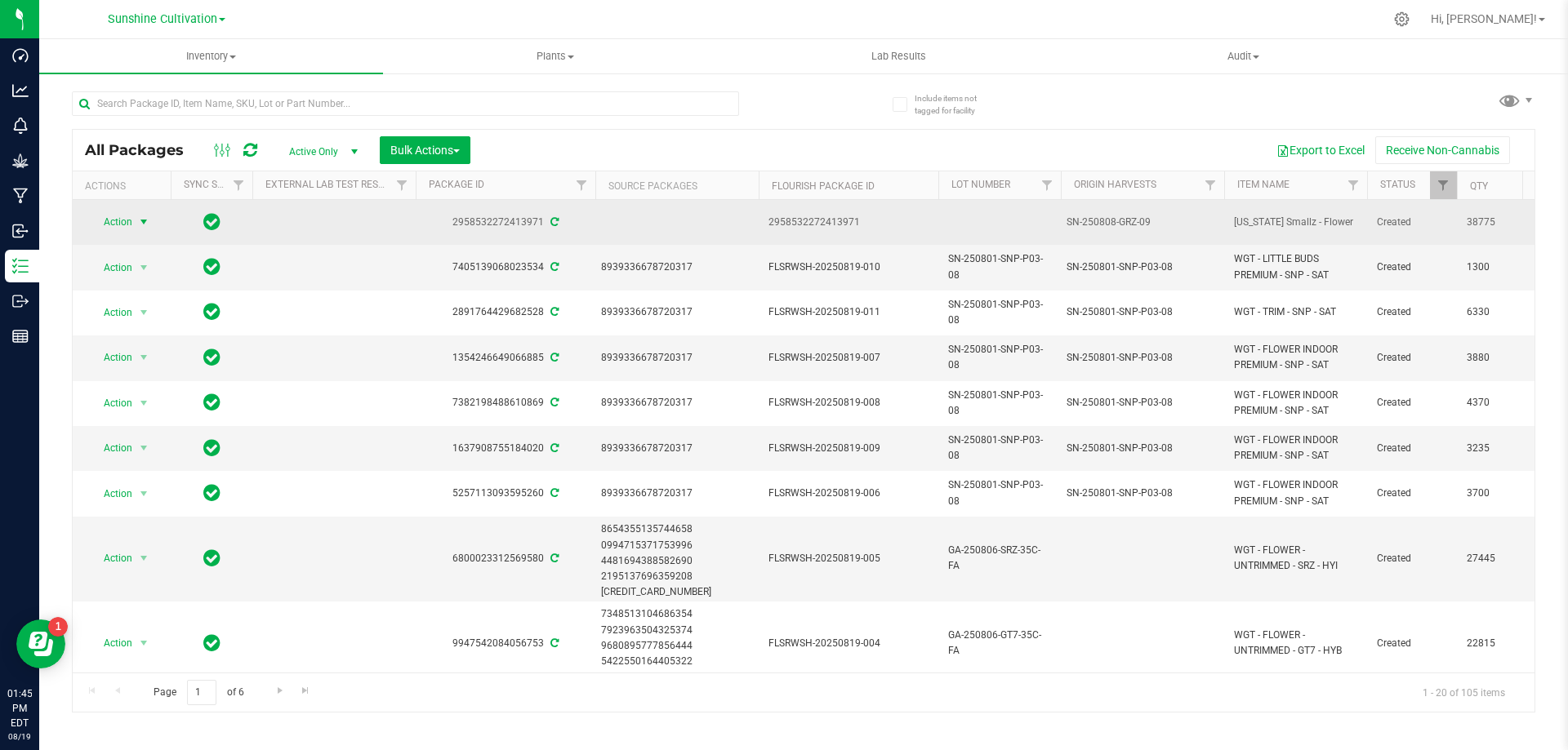
click at [126, 217] on span "Action" at bounding box center [111, 221] width 44 height 23
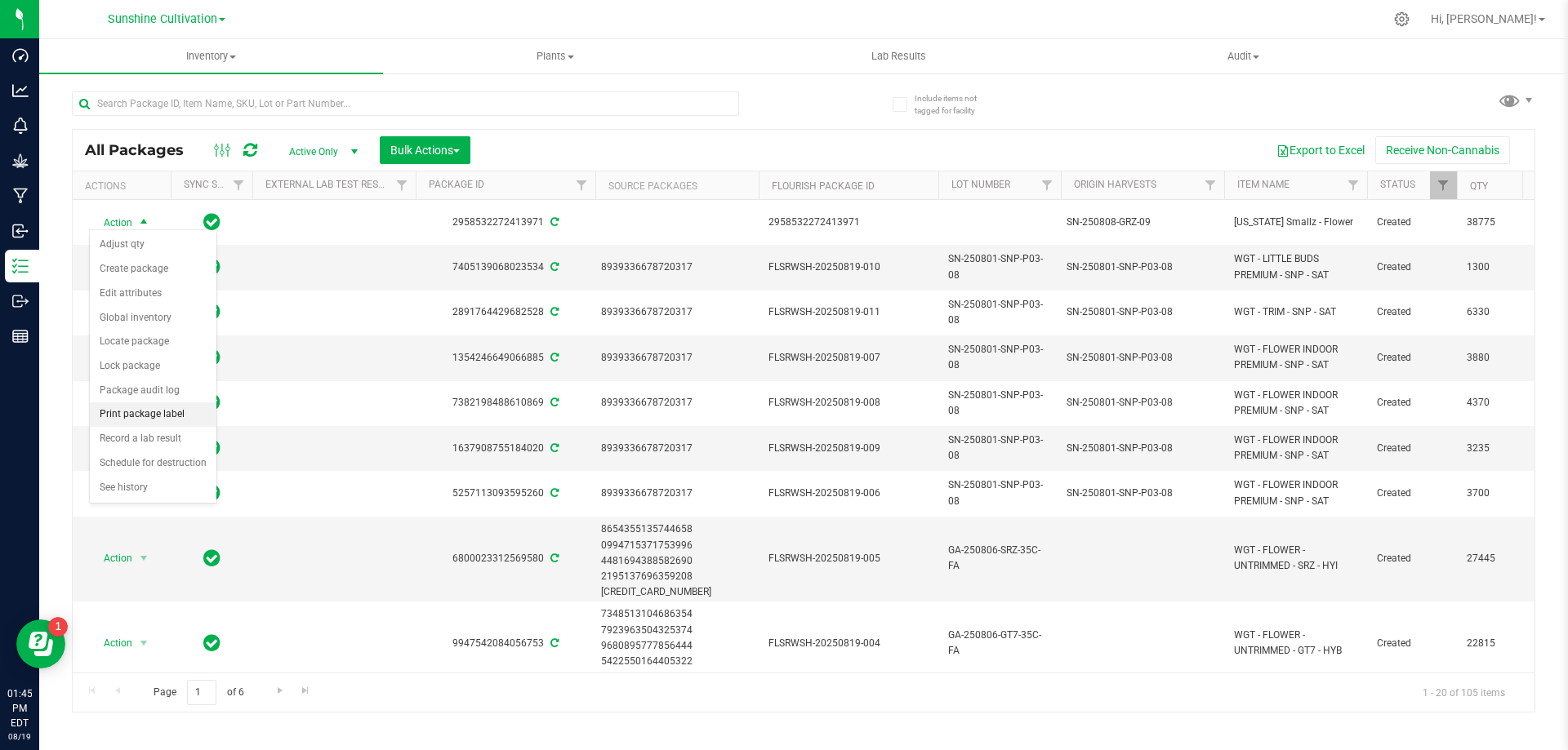
click at [150, 417] on li "Print package label" at bounding box center [154, 415] width 127 height 25
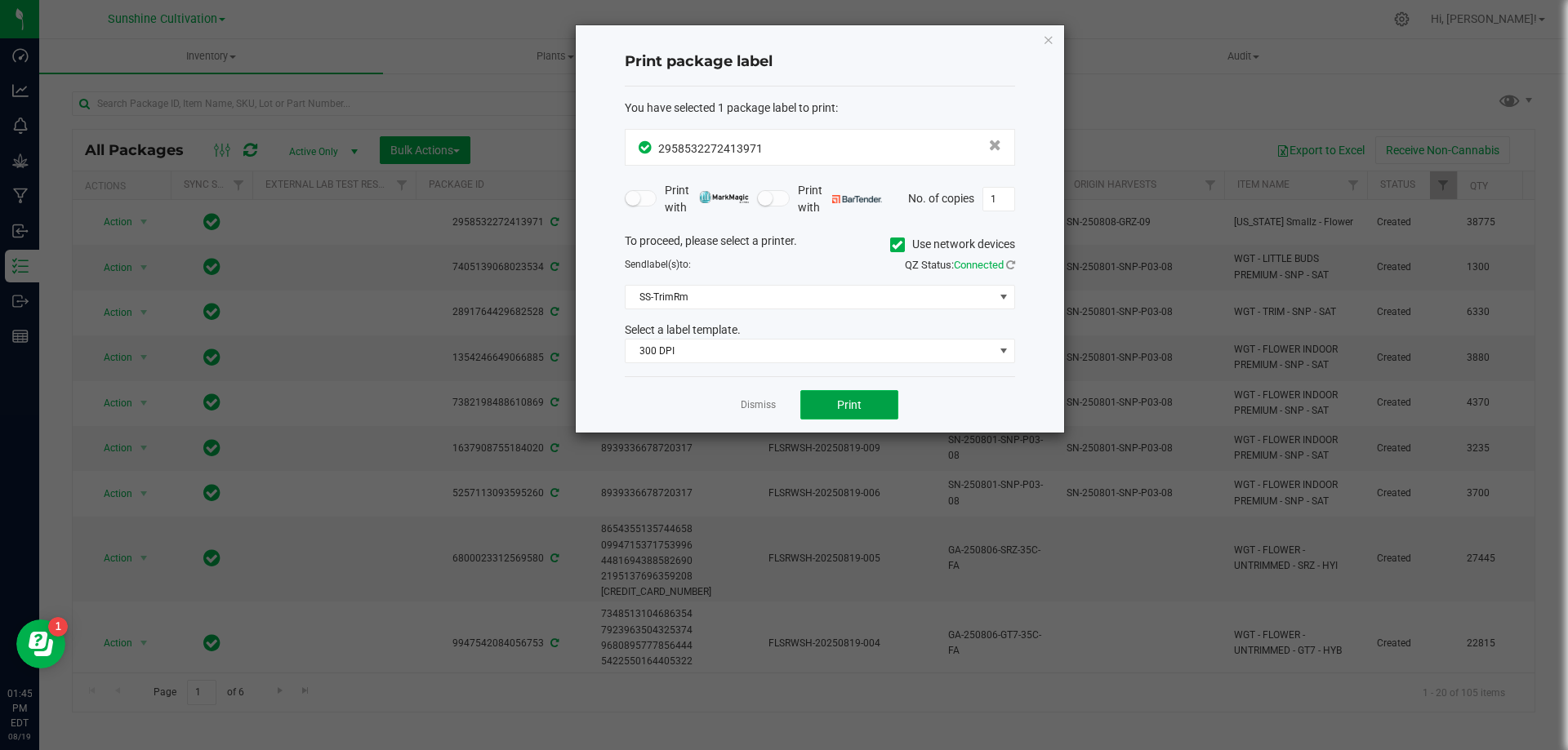
click at [821, 399] on button "Print" at bounding box center [849, 405] width 98 height 30
click at [1052, 35] on icon "button" at bounding box center [1049, 40] width 12 height 20
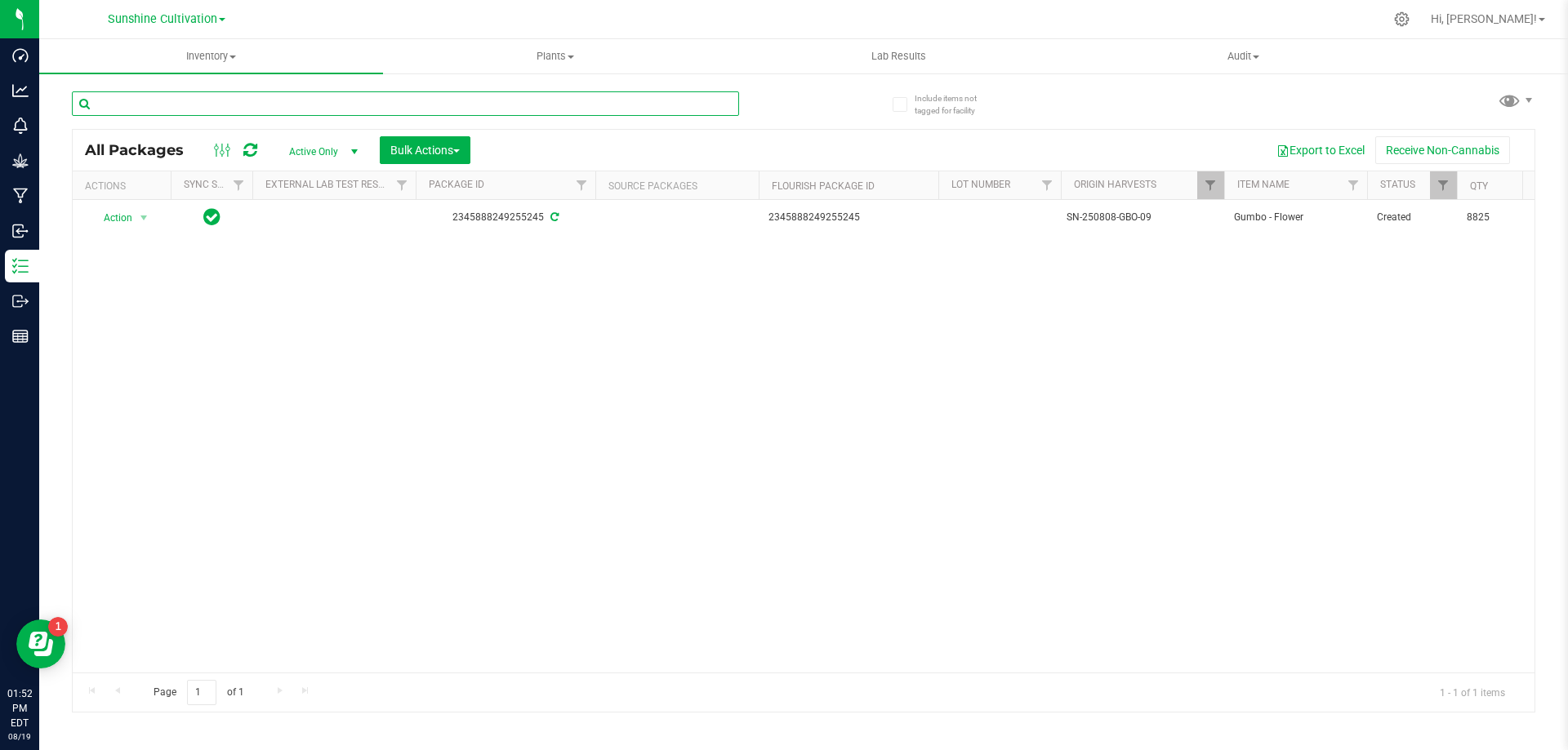
click at [269, 103] on input "text" at bounding box center [405, 103] width 667 height 25
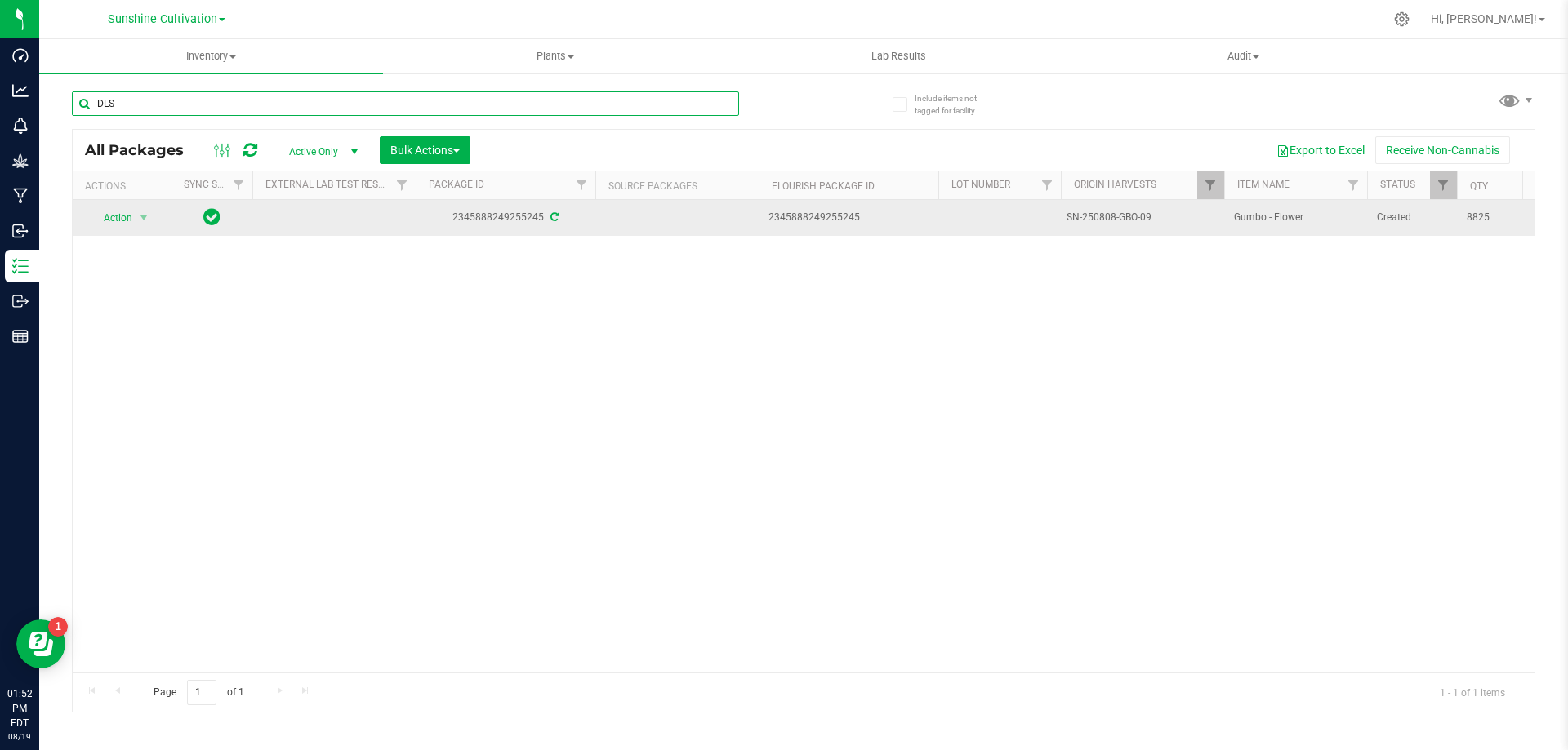
type input "DLS"
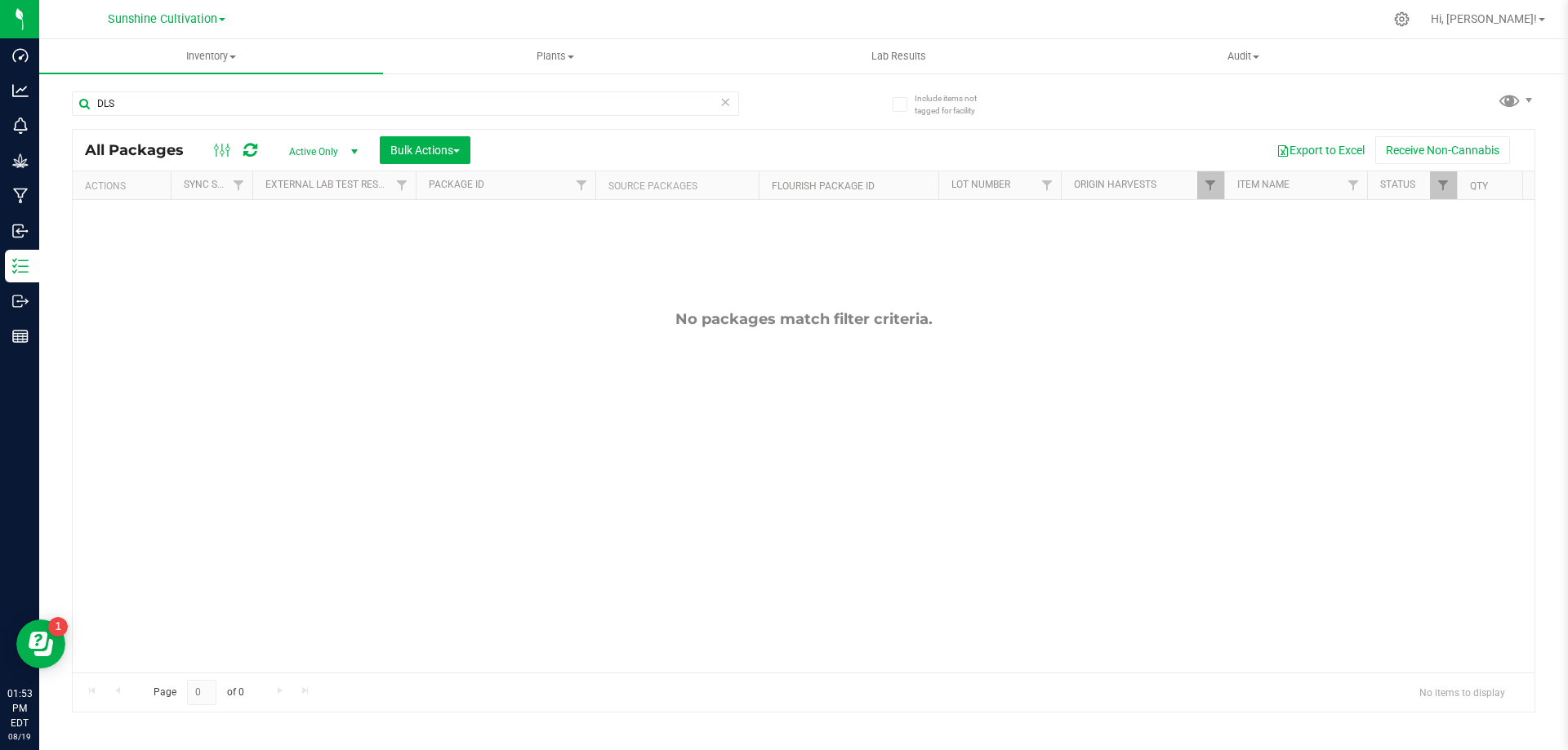
click at [720, 100] on icon at bounding box center [725, 101] width 12 height 20
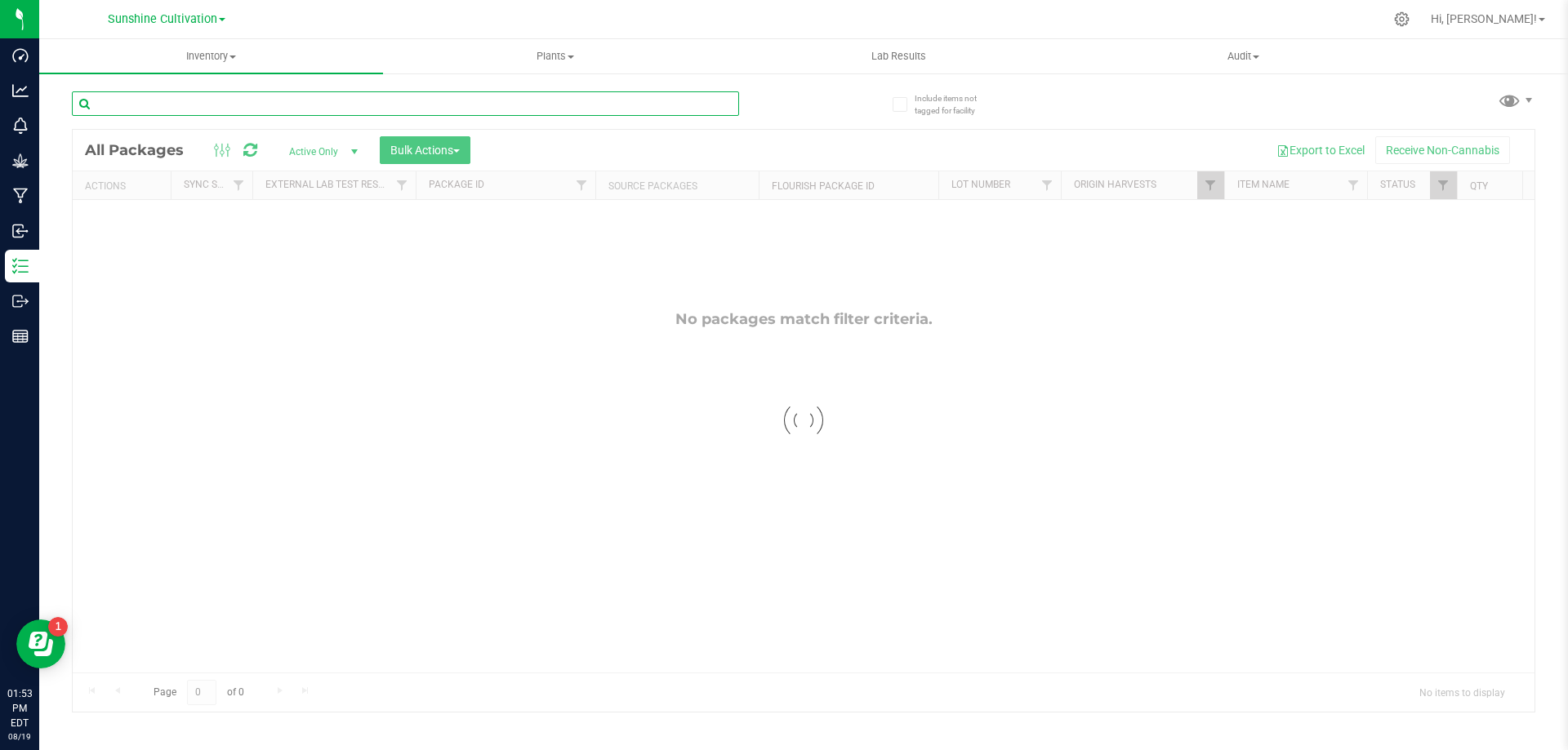
click at [439, 97] on input "text" at bounding box center [405, 103] width 667 height 25
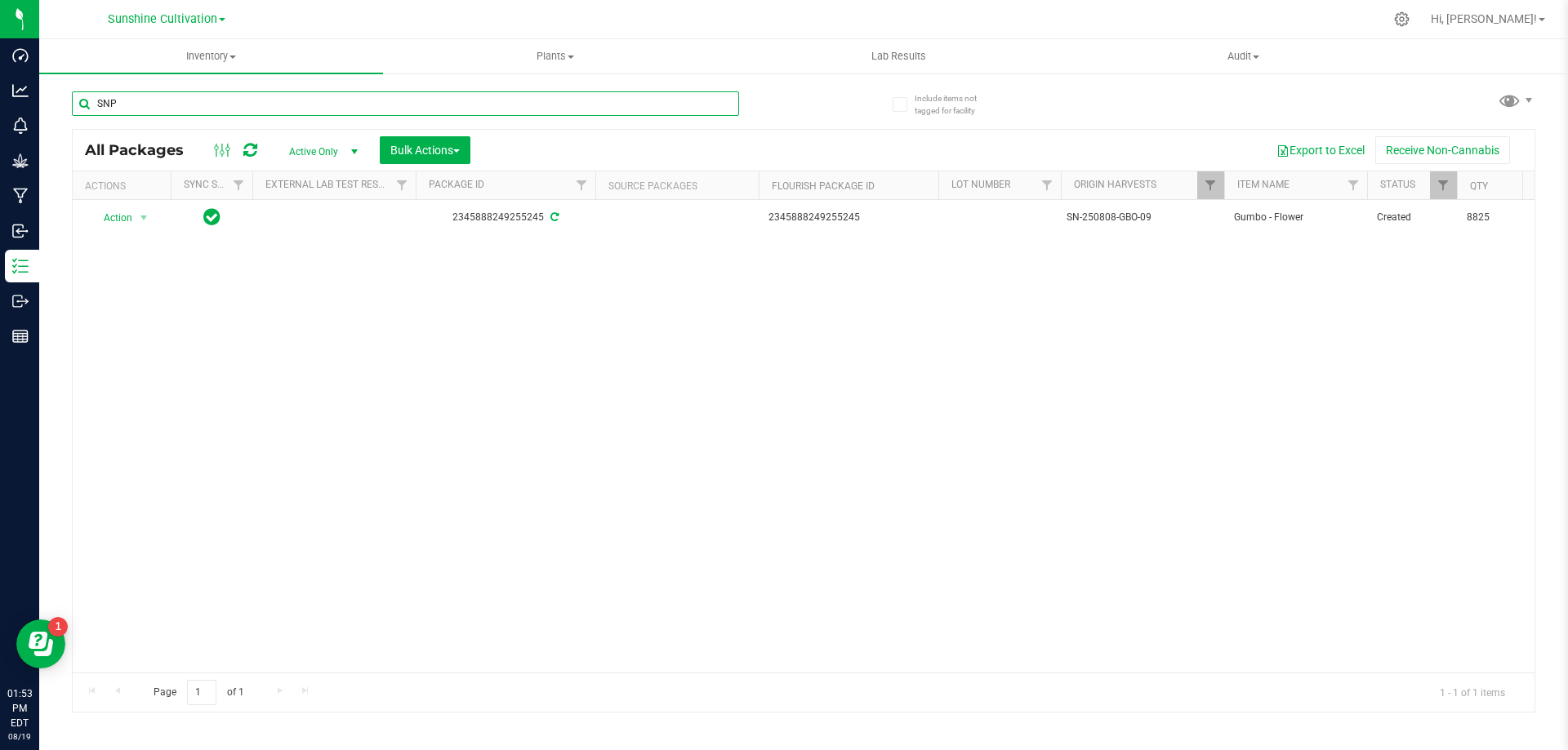
type input "SNP"
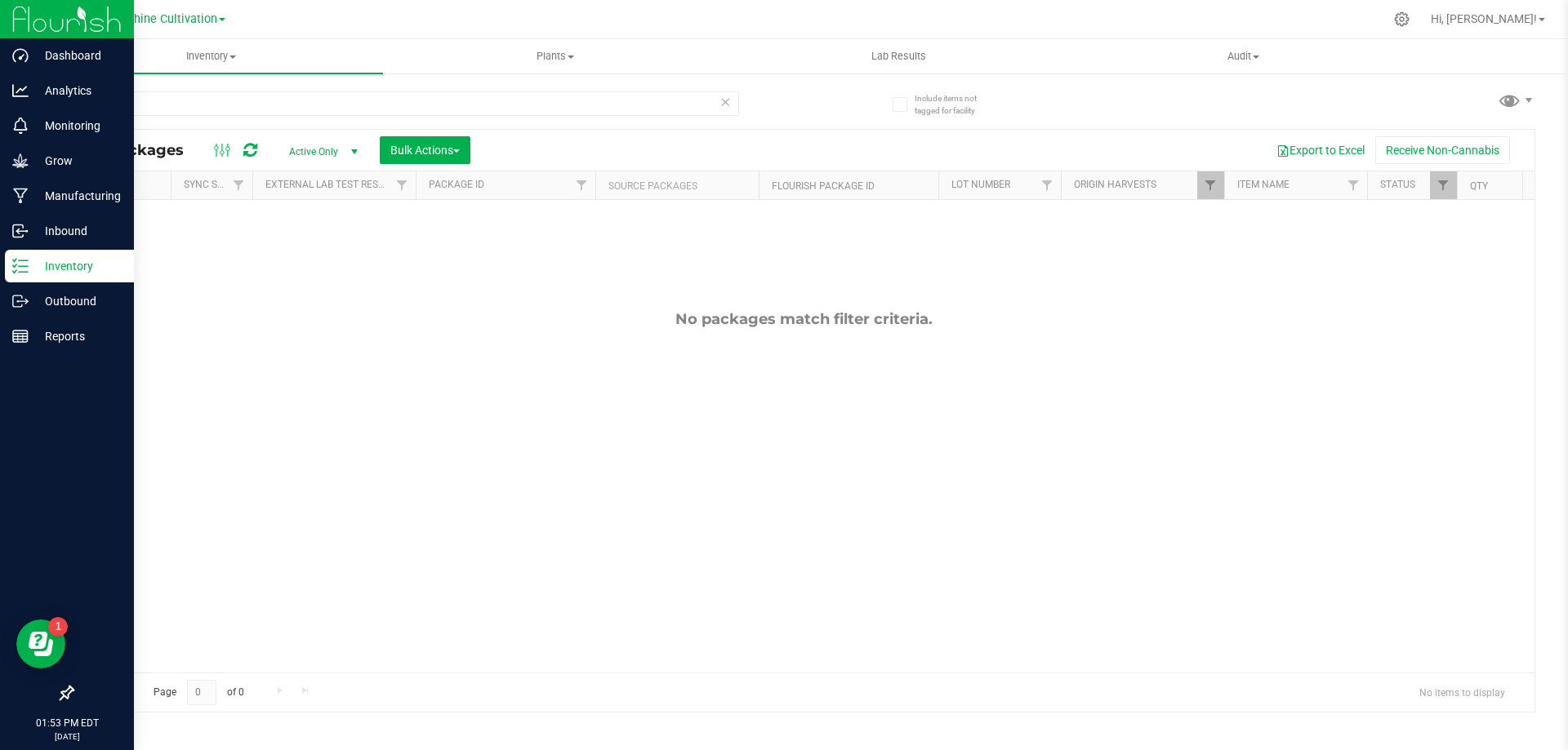
click at [48, 260] on p "Inventory" at bounding box center [77, 266] width 98 height 20
click at [75, 270] on p "Inventory" at bounding box center [77, 266] width 98 height 20
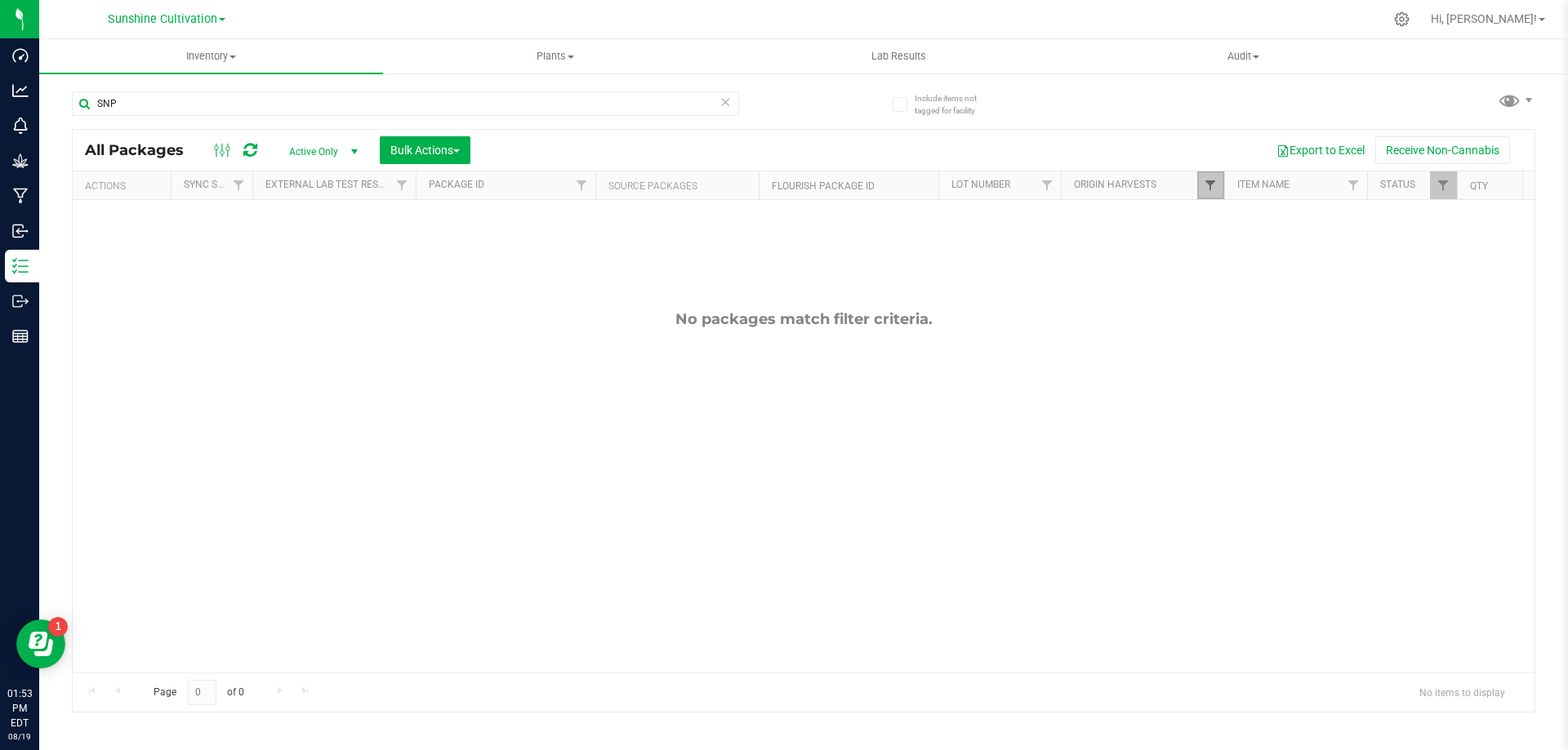
click at [1206, 190] on span "Filter" at bounding box center [1210, 185] width 13 height 13
click at [1308, 318] on button "Clear" at bounding box center [1335, 321] width 78 height 36
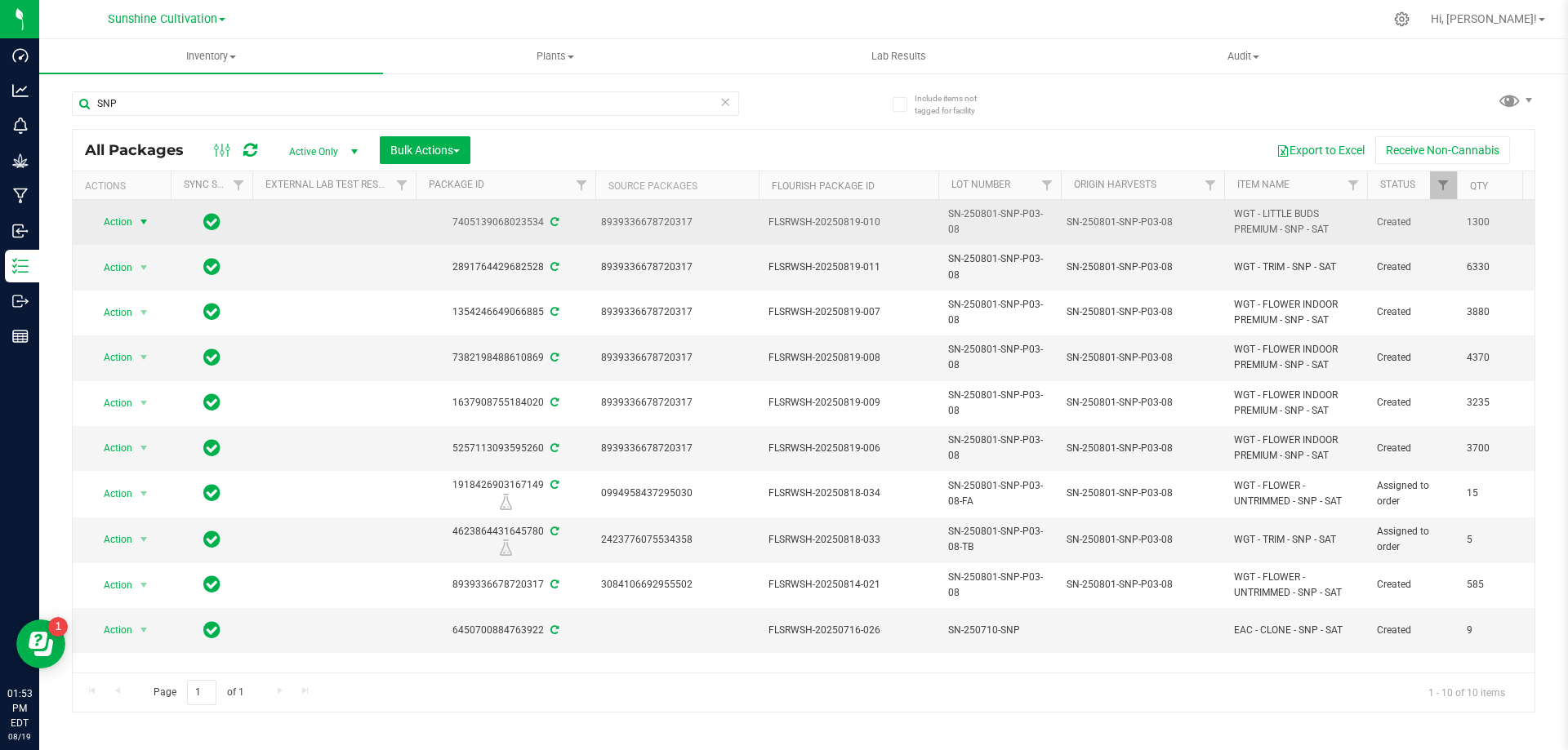
click at [146, 224] on span "select" at bounding box center [143, 221] width 13 height 13
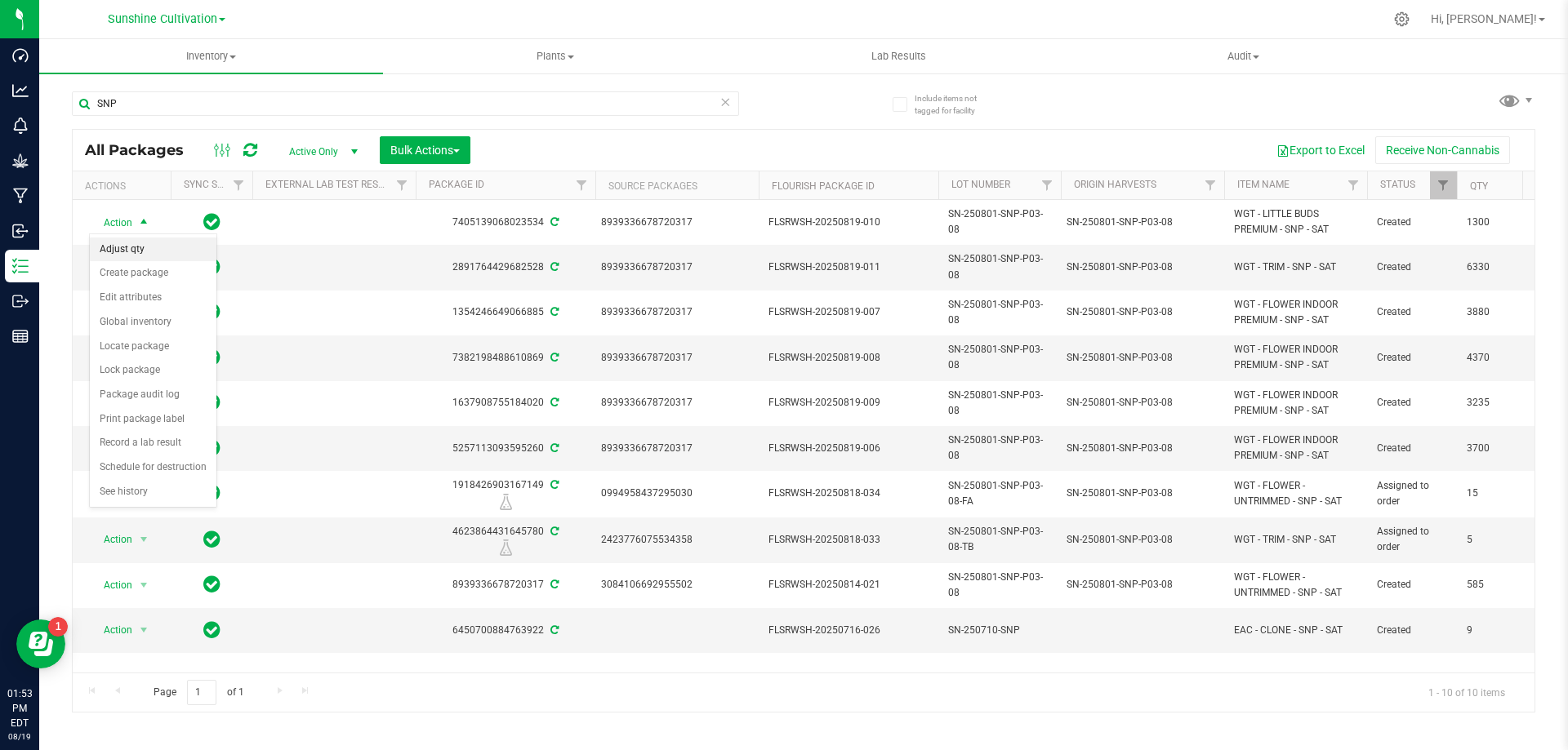
click at [156, 251] on li "Adjust qty" at bounding box center [154, 249] width 127 height 25
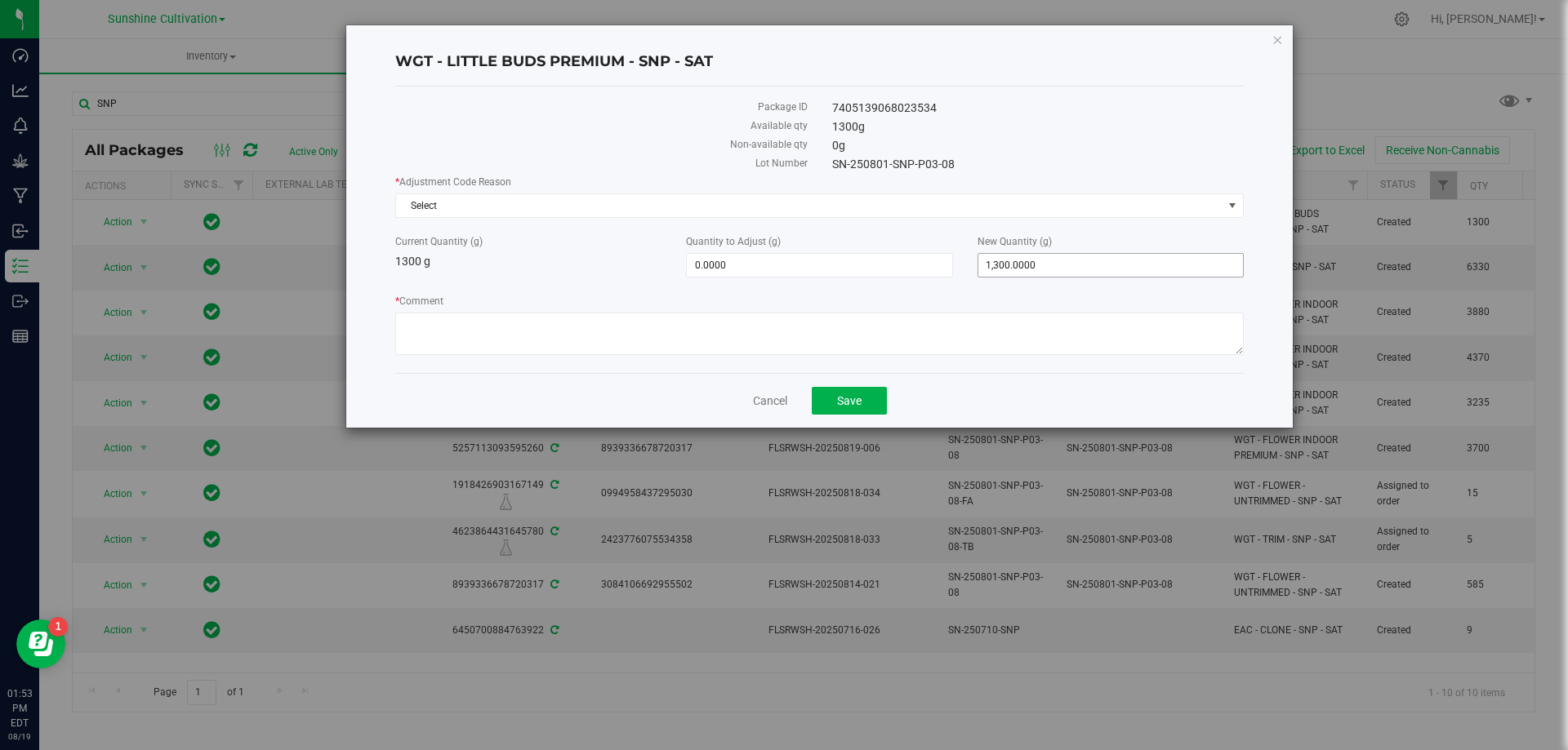
click at [1052, 263] on span "1,300.0000 1300" at bounding box center [1111, 265] width 266 height 25
type input "1355"
type input "55.0000"
type input "1,355.0000"
click at [684, 312] on textarea "* Comment" at bounding box center [819, 333] width 849 height 43
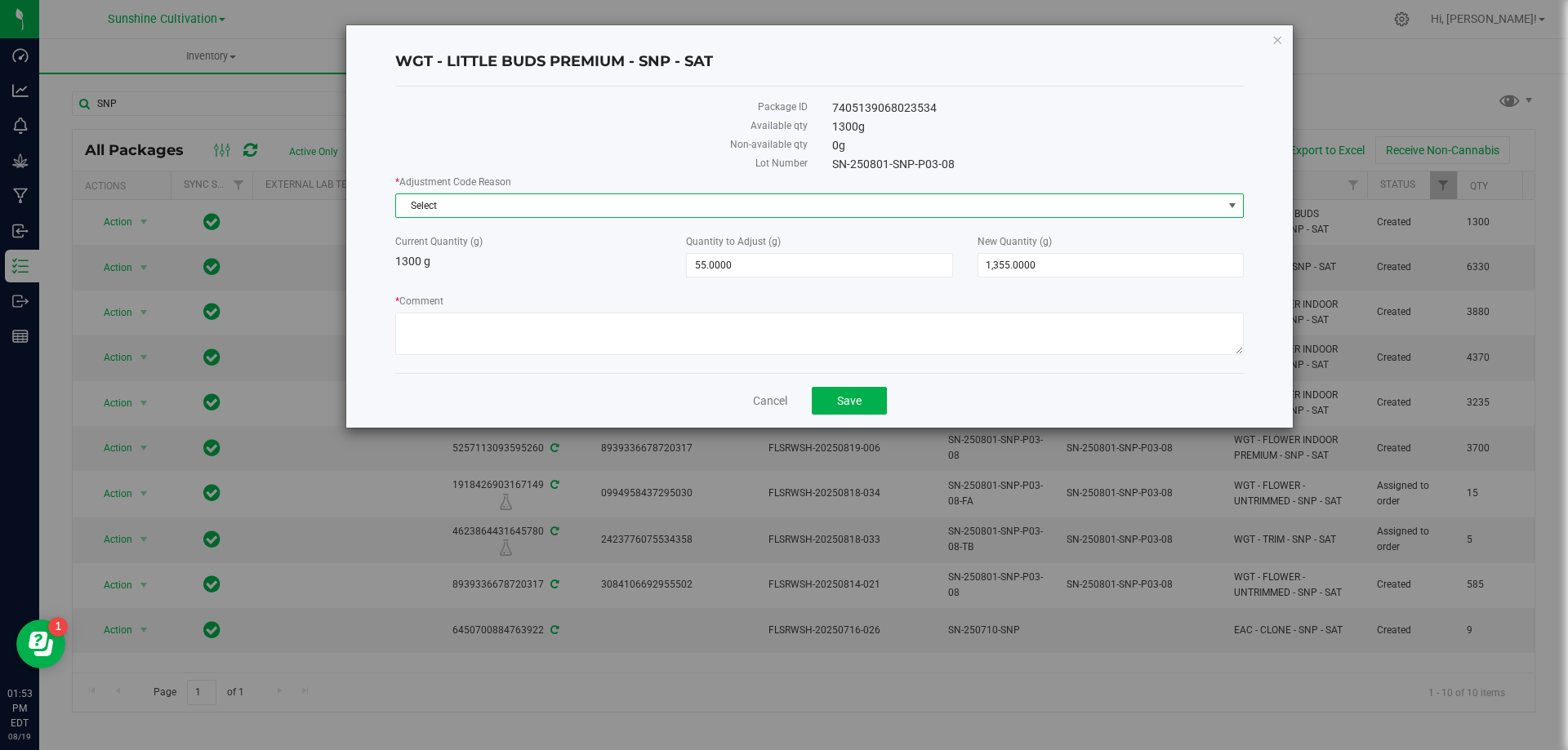
click at [527, 194] on span "Select" at bounding box center [809, 205] width 827 height 23
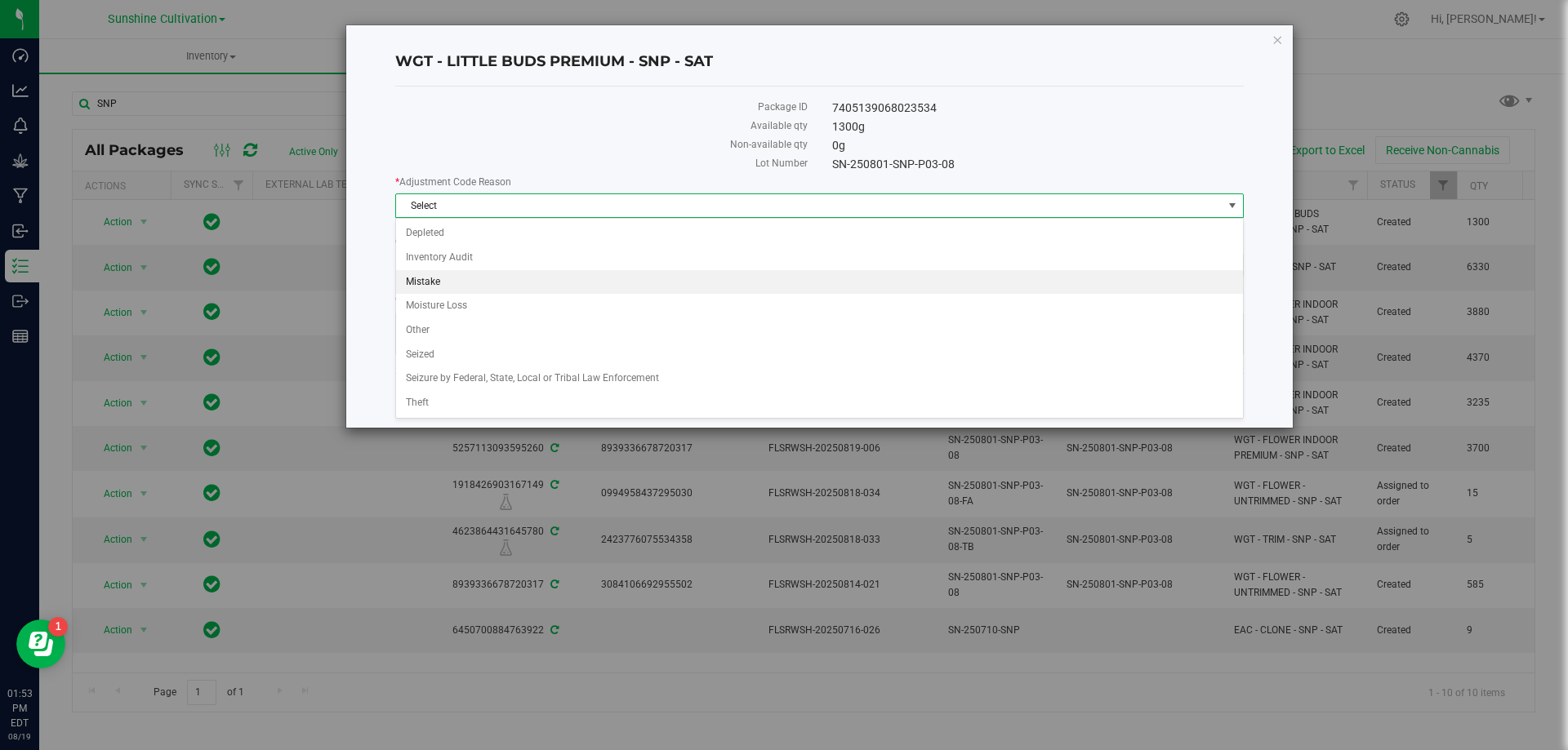
click at [422, 285] on li "Mistake" at bounding box center [819, 282] width 847 height 25
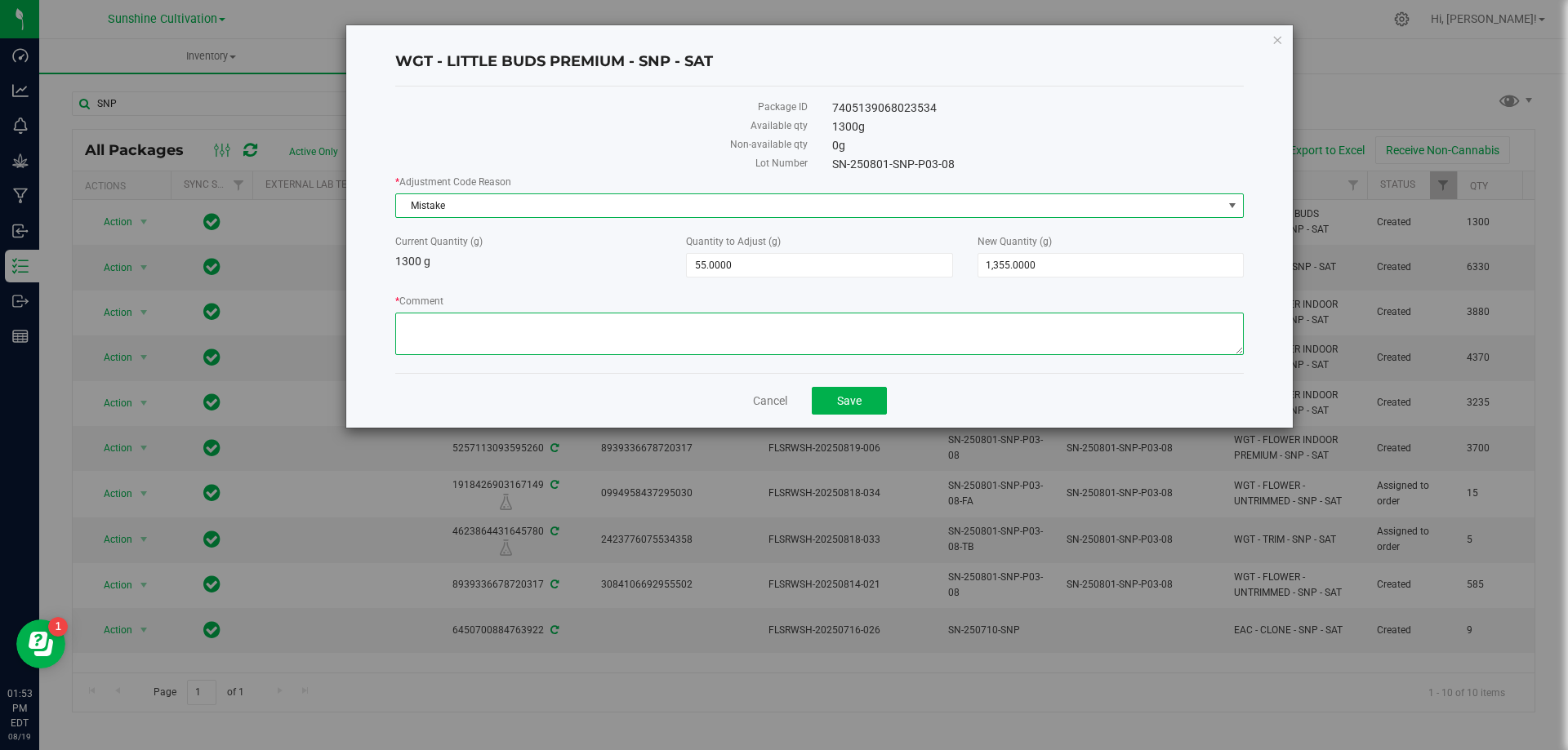
click at [434, 323] on textarea "* Comment" at bounding box center [819, 333] width 849 height 43
type textarea "Add weight"
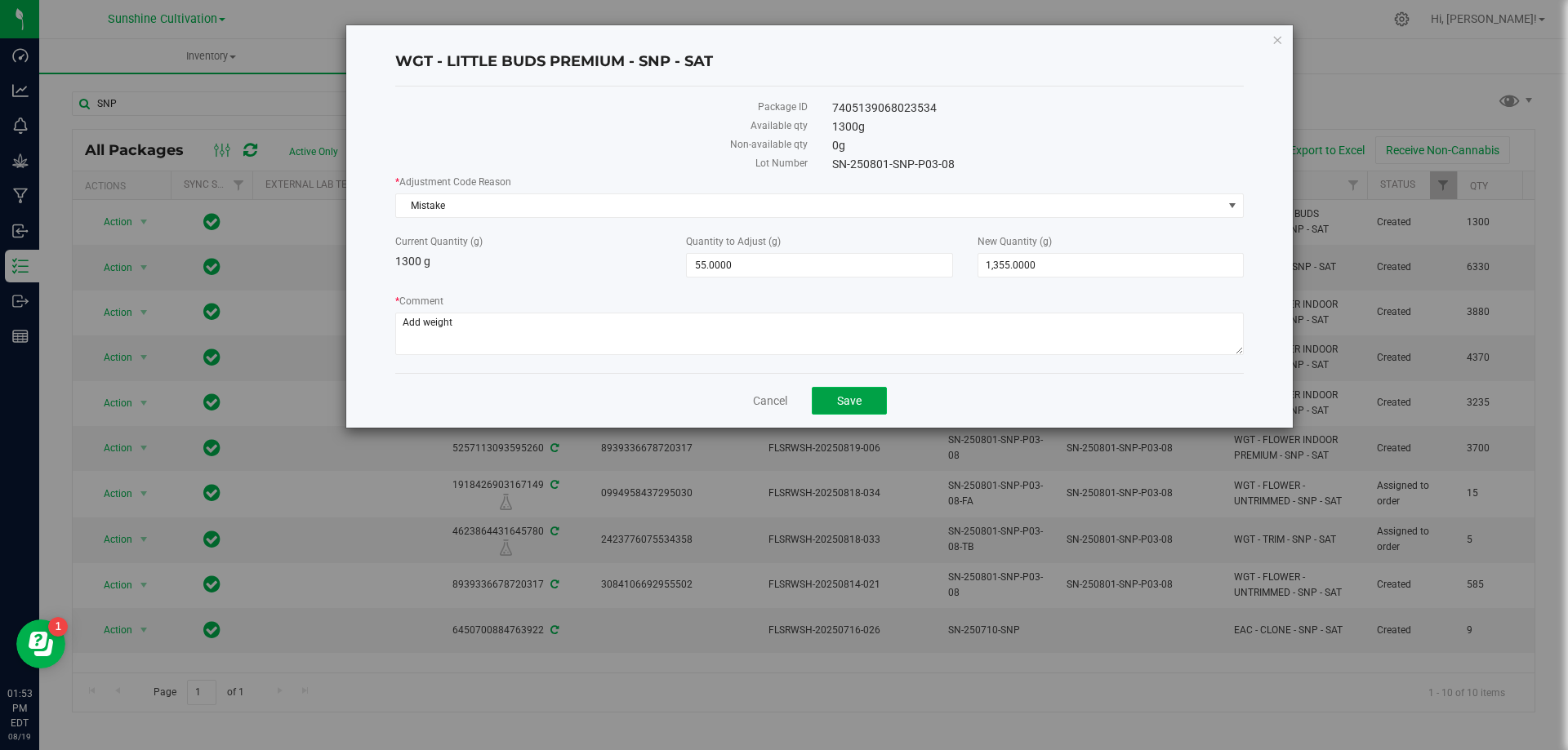
click at [870, 390] on button "Save" at bounding box center [849, 401] width 75 height 28
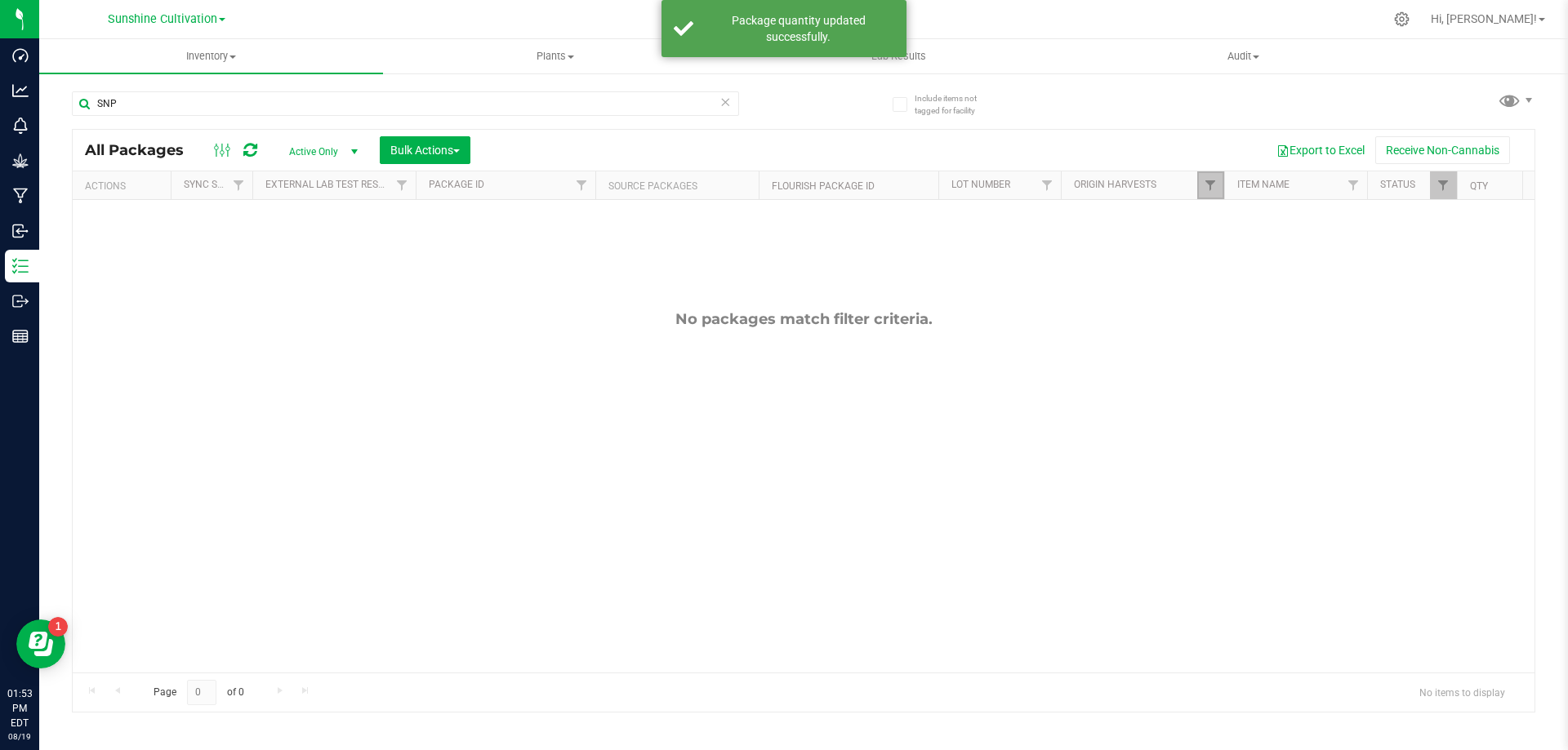
click at [1214, 195] on link "Filter" at bounding box center [1210, 186] width 27 height 28
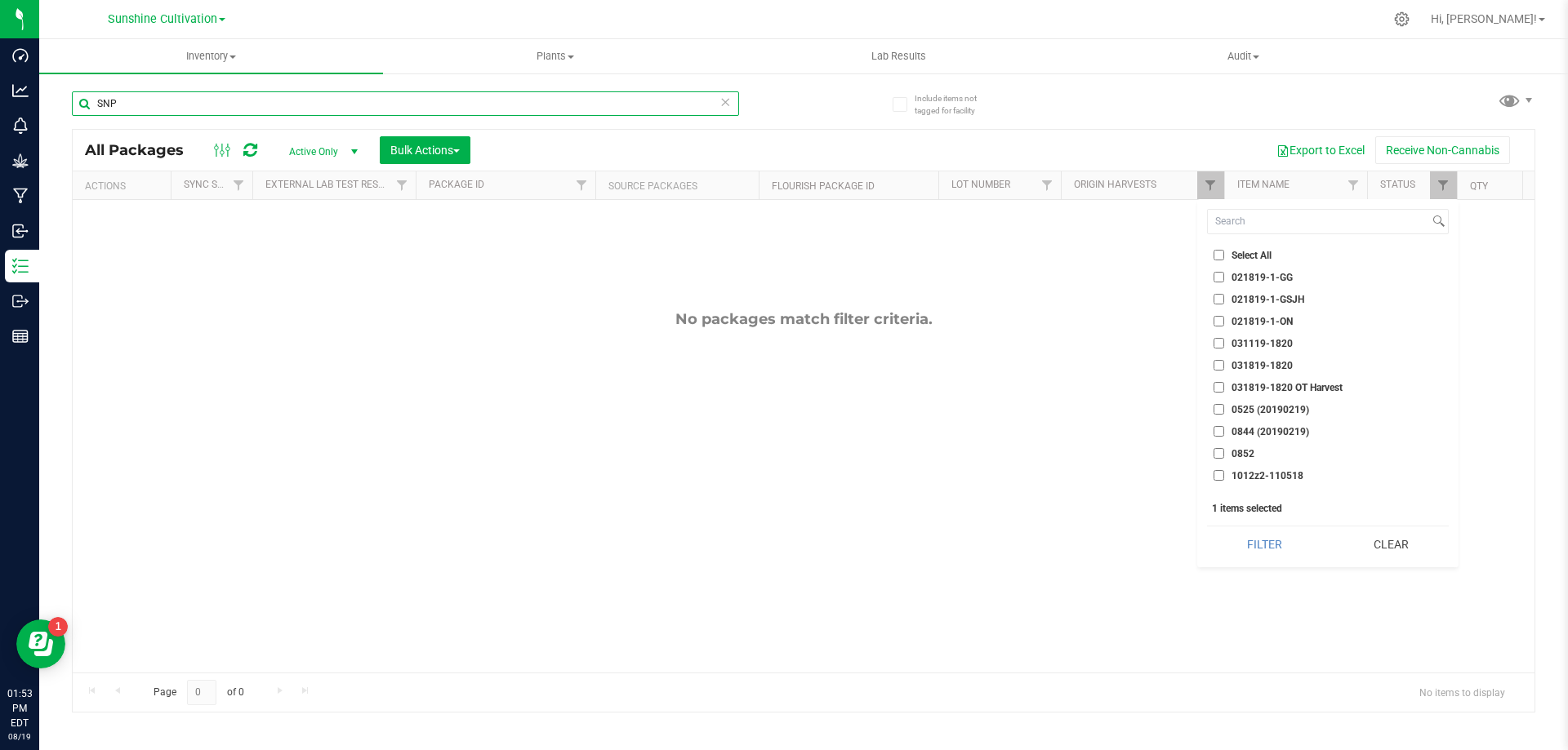
click at [177, 95] on input "SNP" at bounding box center [405, 103] width 667 height 25
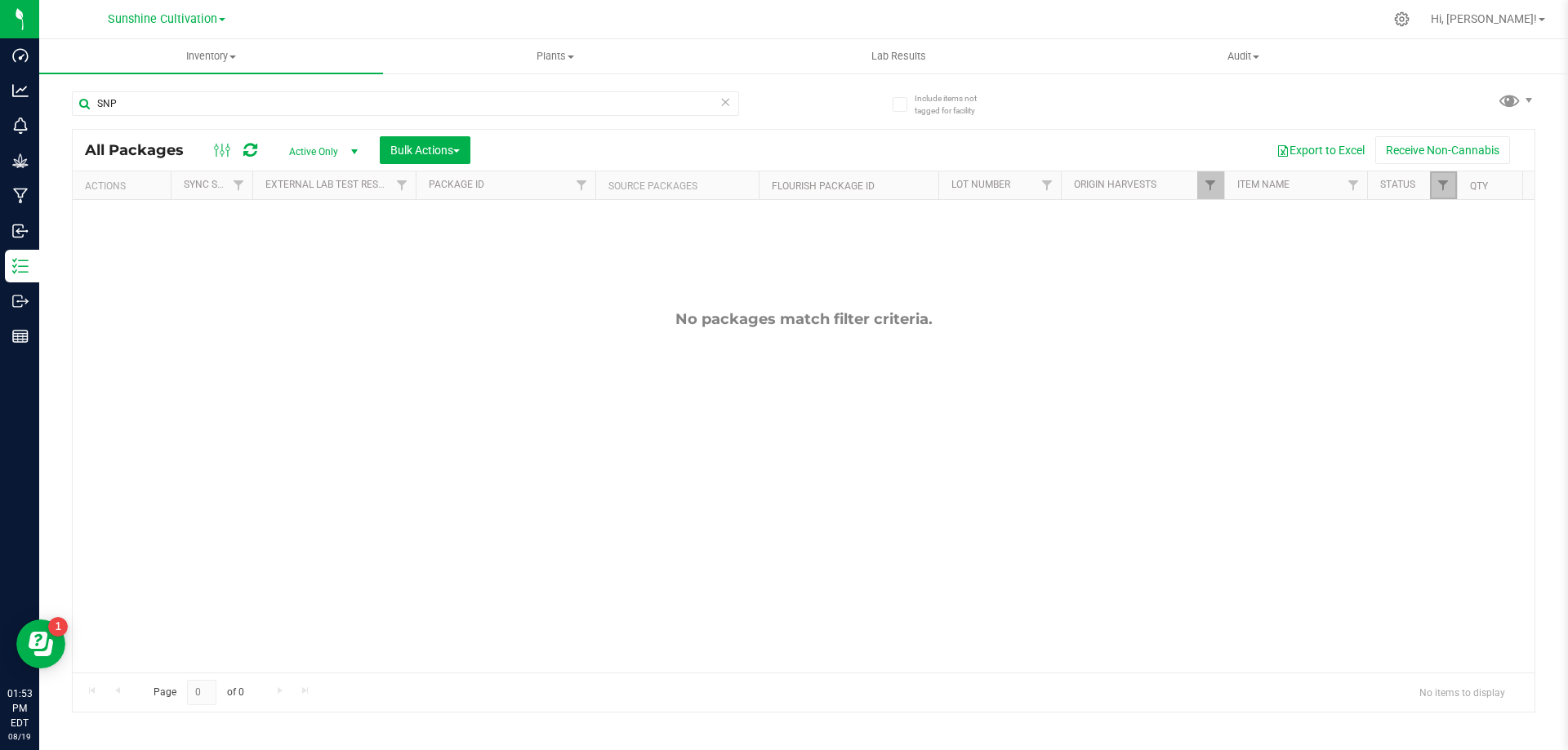
click at [1444, 196] on link "Filter" at bounding box center [1443, 186] width 27 height 28
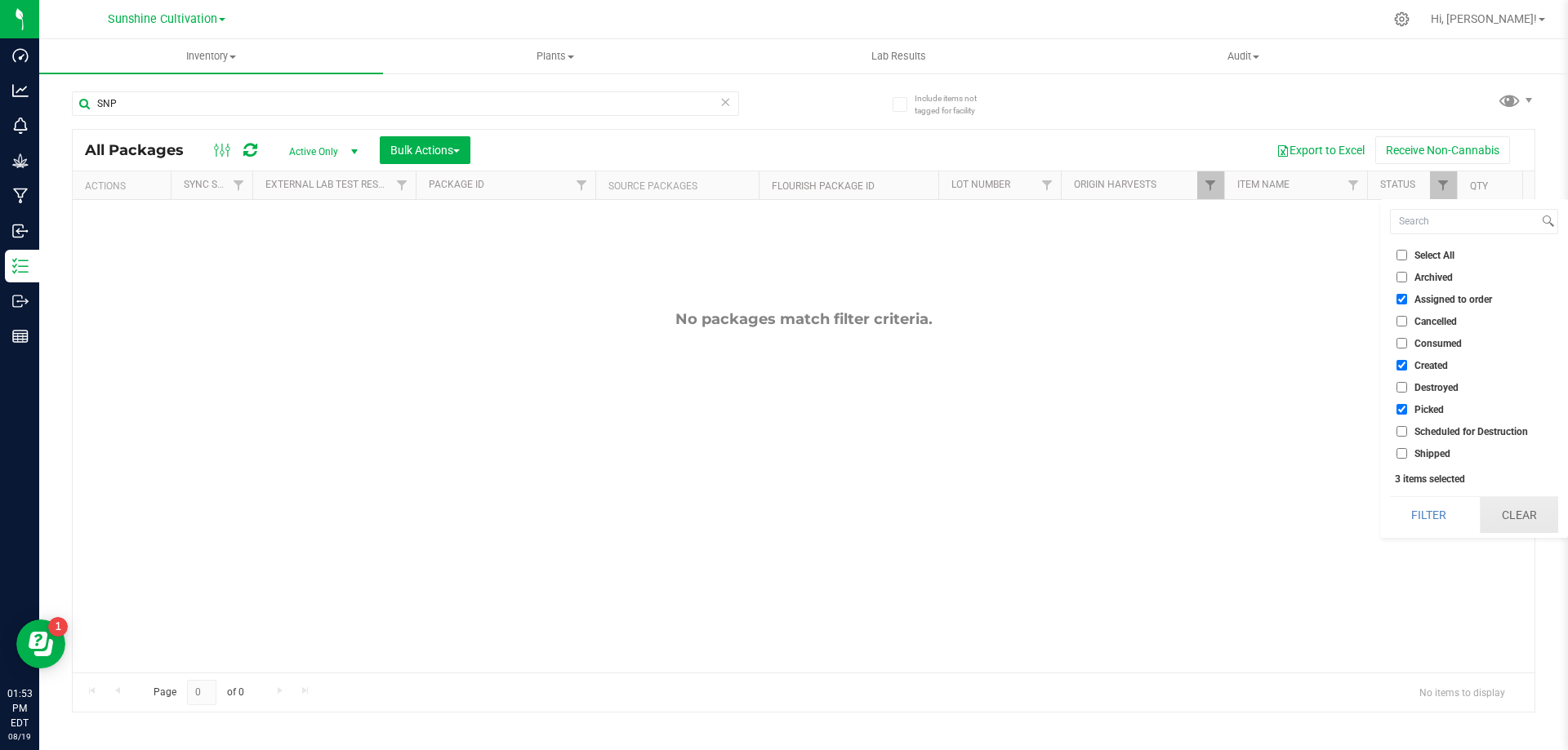
click at [1508, 518] on button "Clear" at bounding box center [1518, 515] width 78 height 36
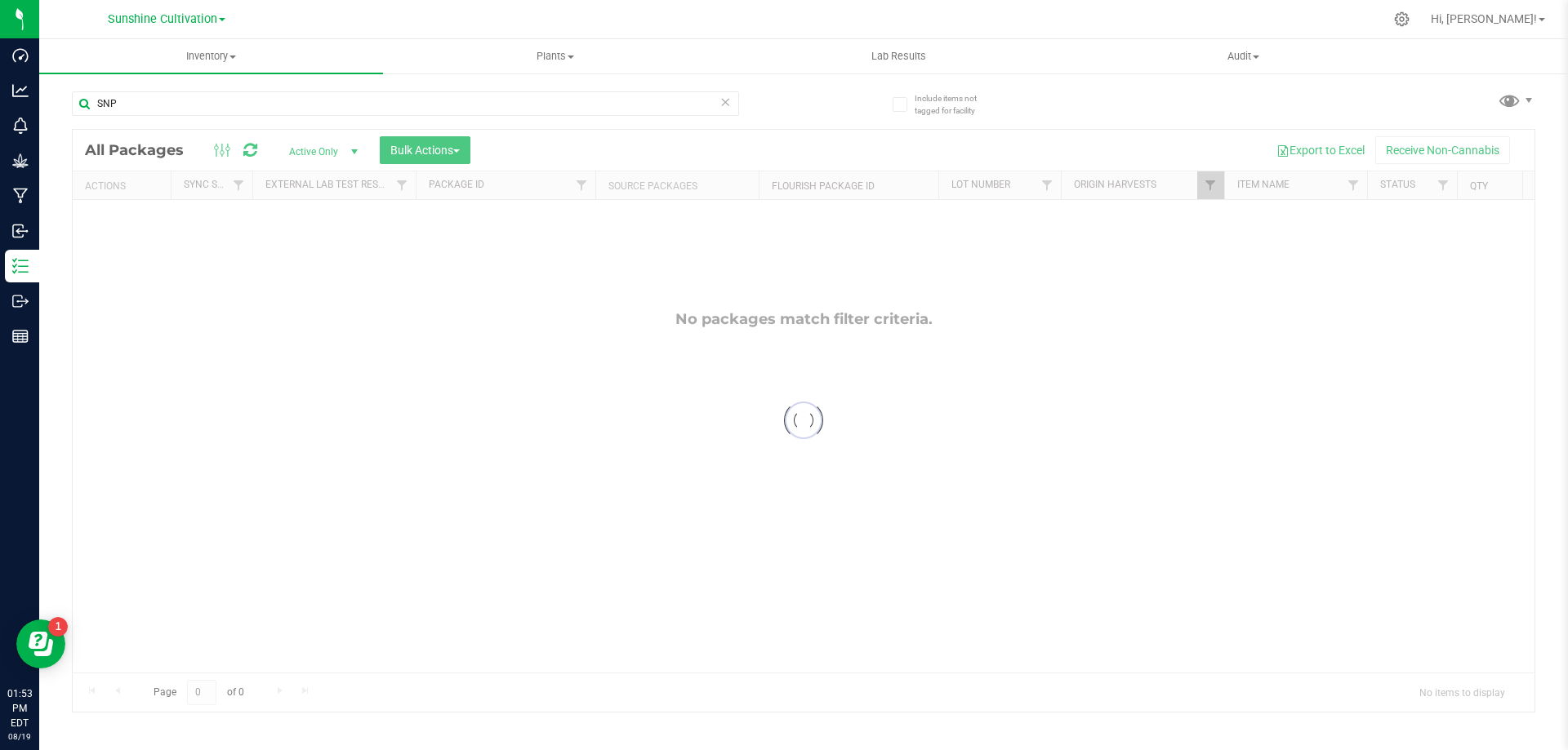
checkbox input "true"
click at [727, 101] on icon at bounding box center [725, 101] width 12 height 20
checkbox input "true"
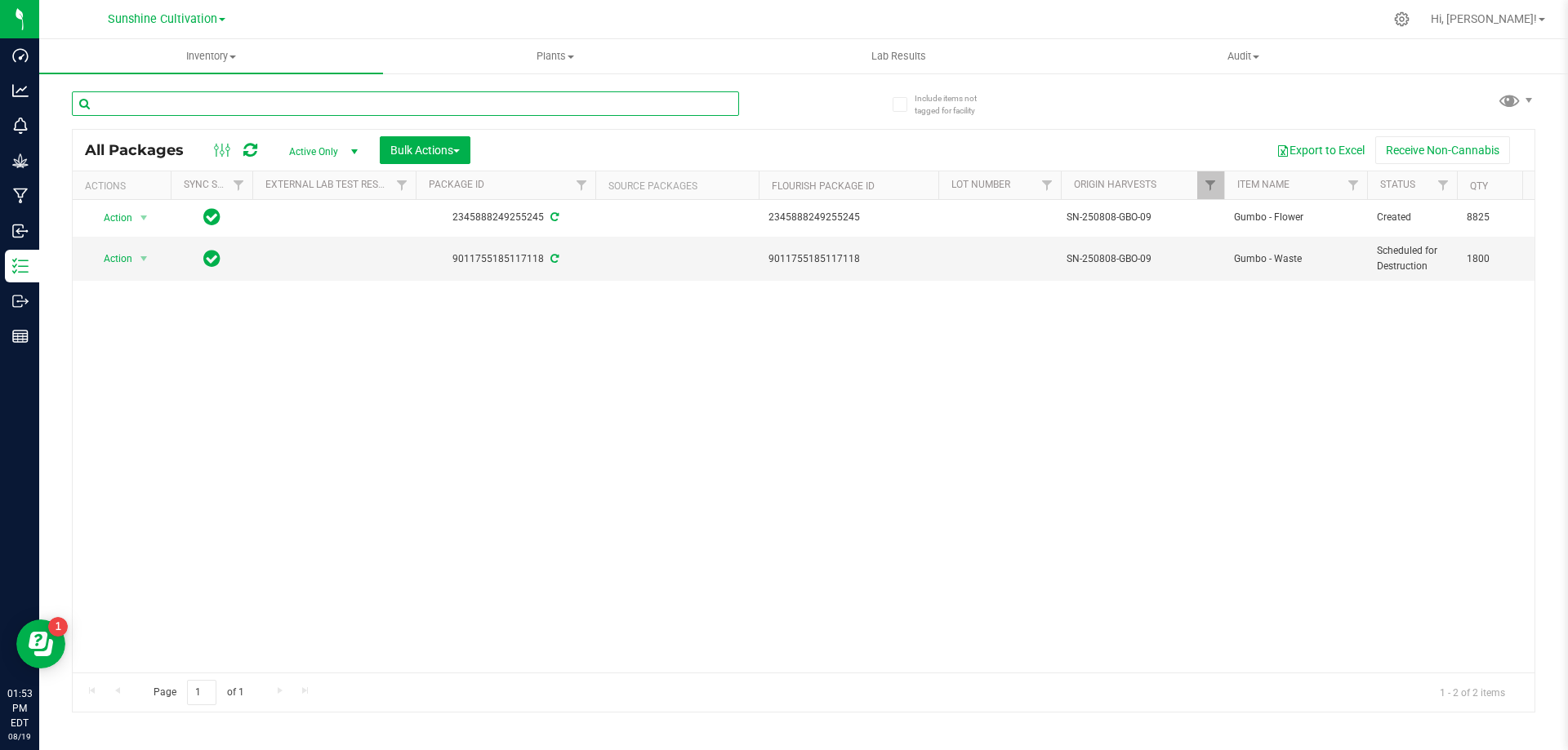
click at [694, 104] on input "text" at bounding box center [405, 103] width 667 height 25
click at [1223, 182] on div at bounding box center [1224, 186] width 7 height 29
click at [1204, 188] on span "Filter" at bounding box center [1210, 185] width 13 height 13
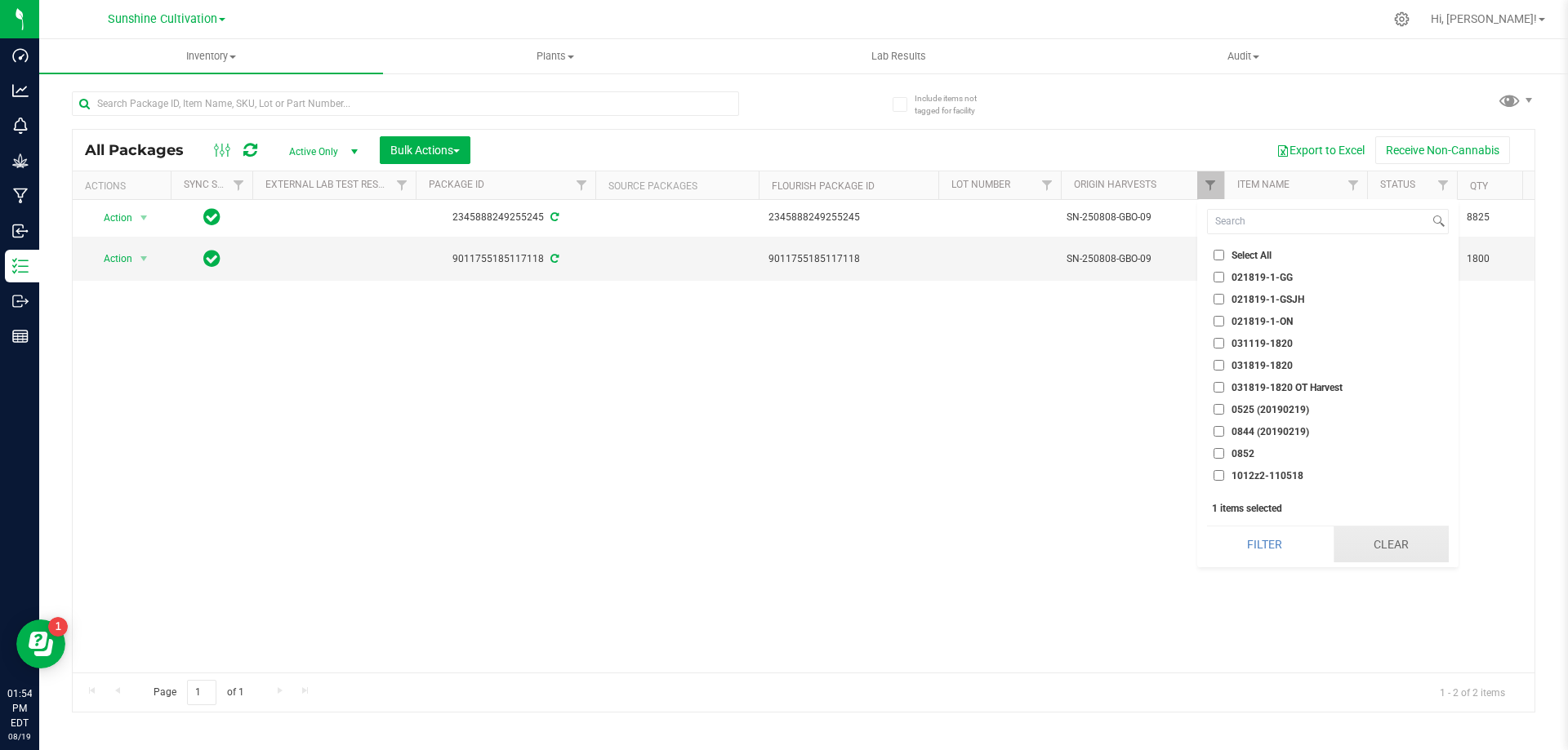
click at [1384, 532] on button "Clear" at bounding box center [1391, 545] width 115 height 36
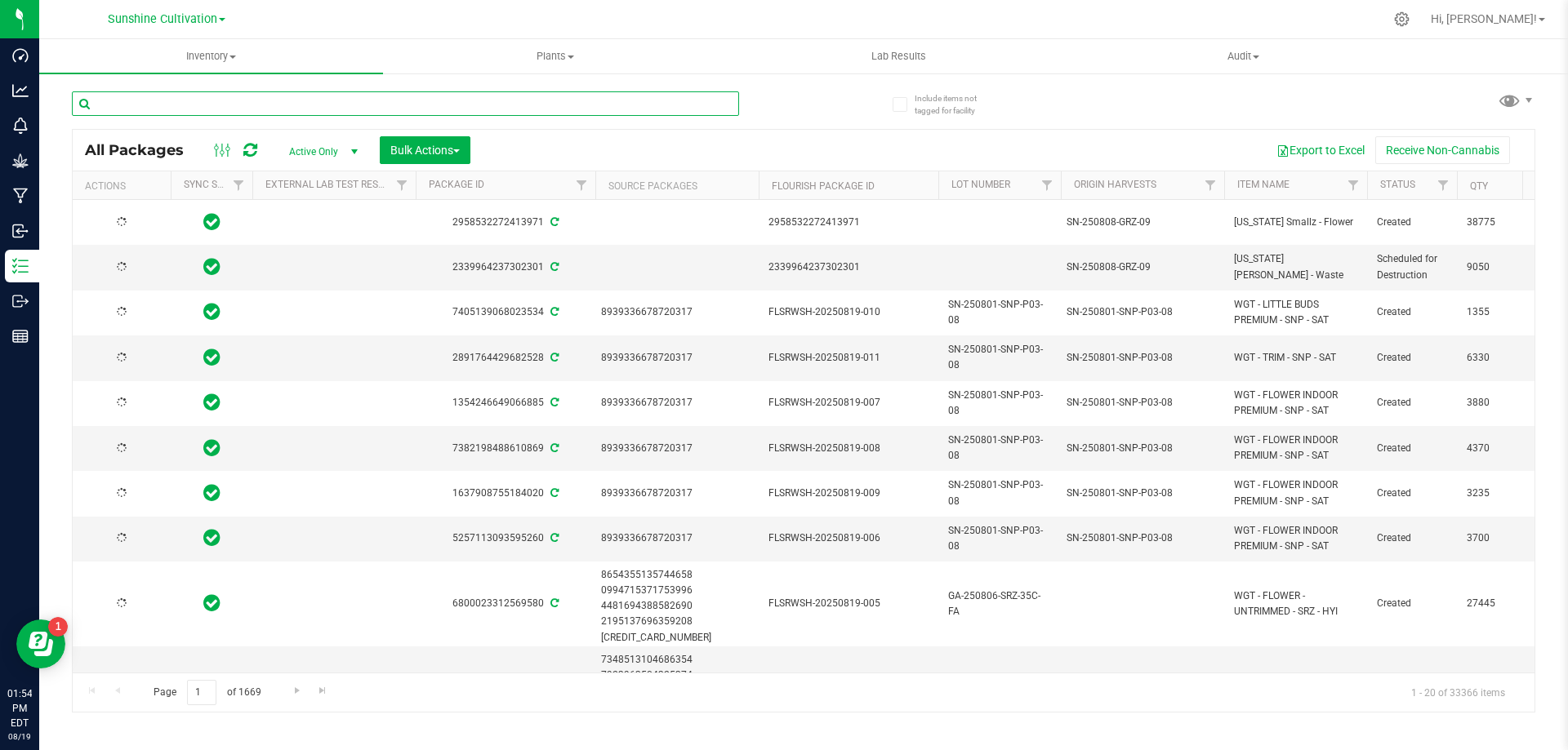
click at [297, 103] on input "text" at bounding box center [405, 103] width 667 height 25
type input "SNP"
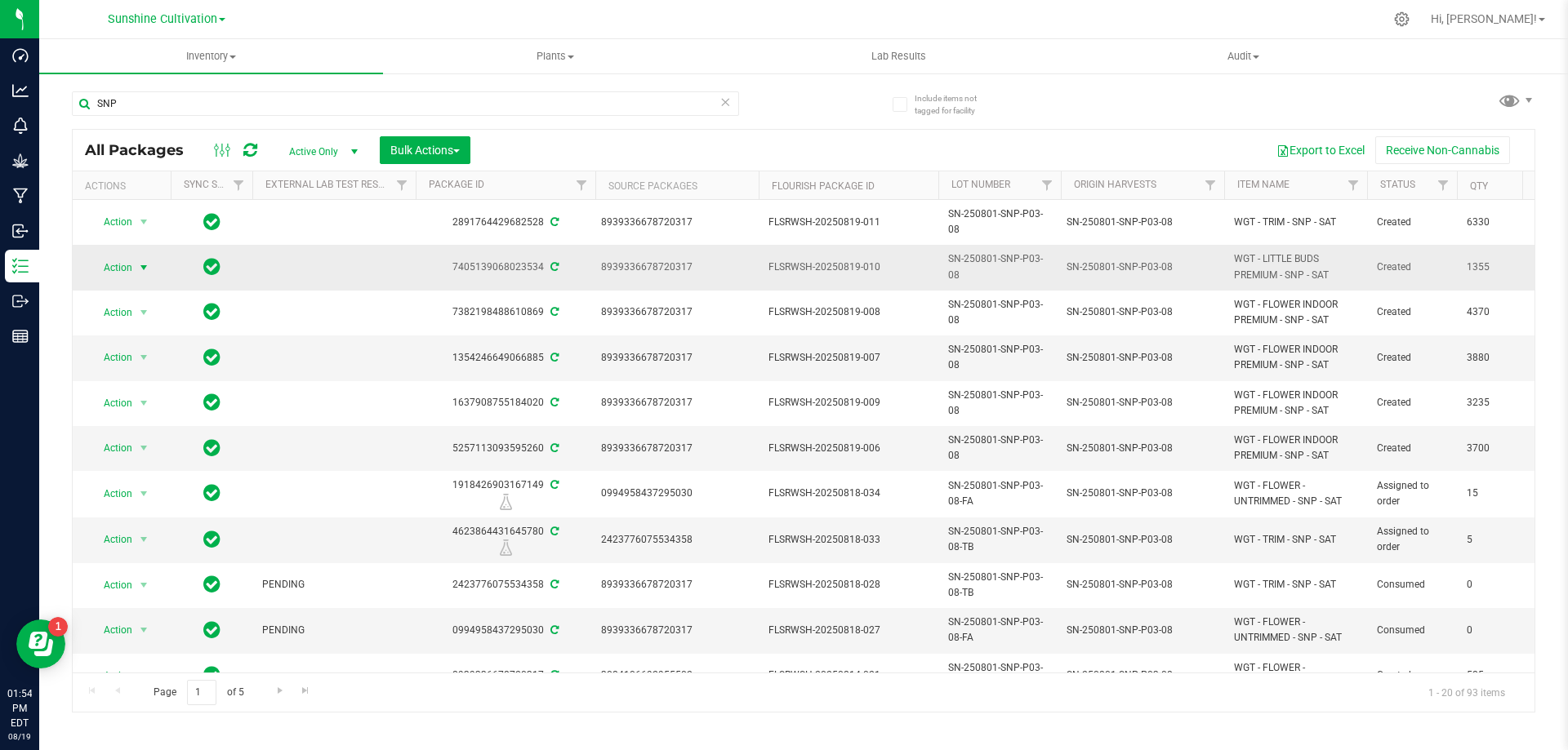
click at [139, 271] on span "select" at bounding box center [143, 267] width 13 height 13
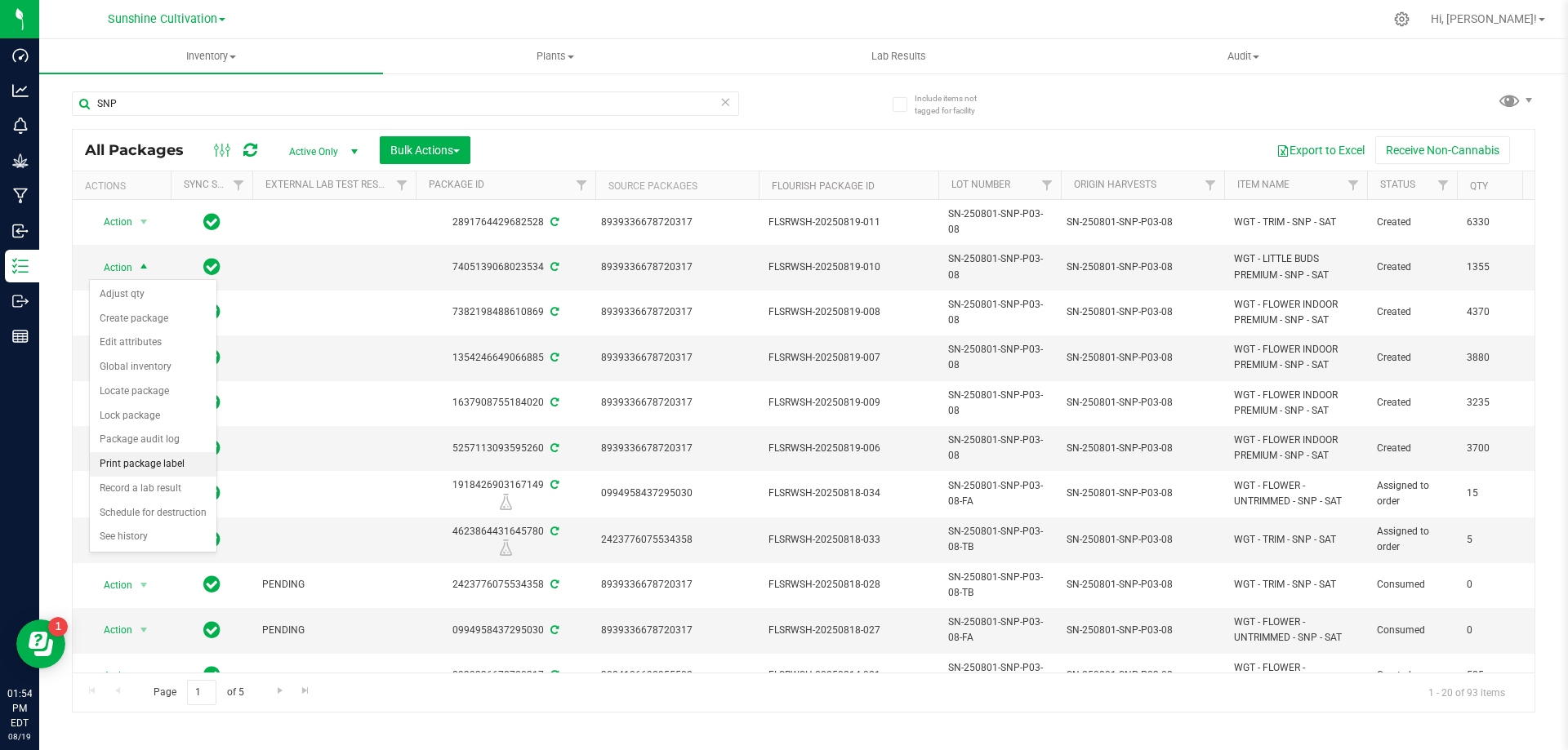
click at [176, 468] on li "Print package label" at bounding box center [154, 464] width 127 height 25
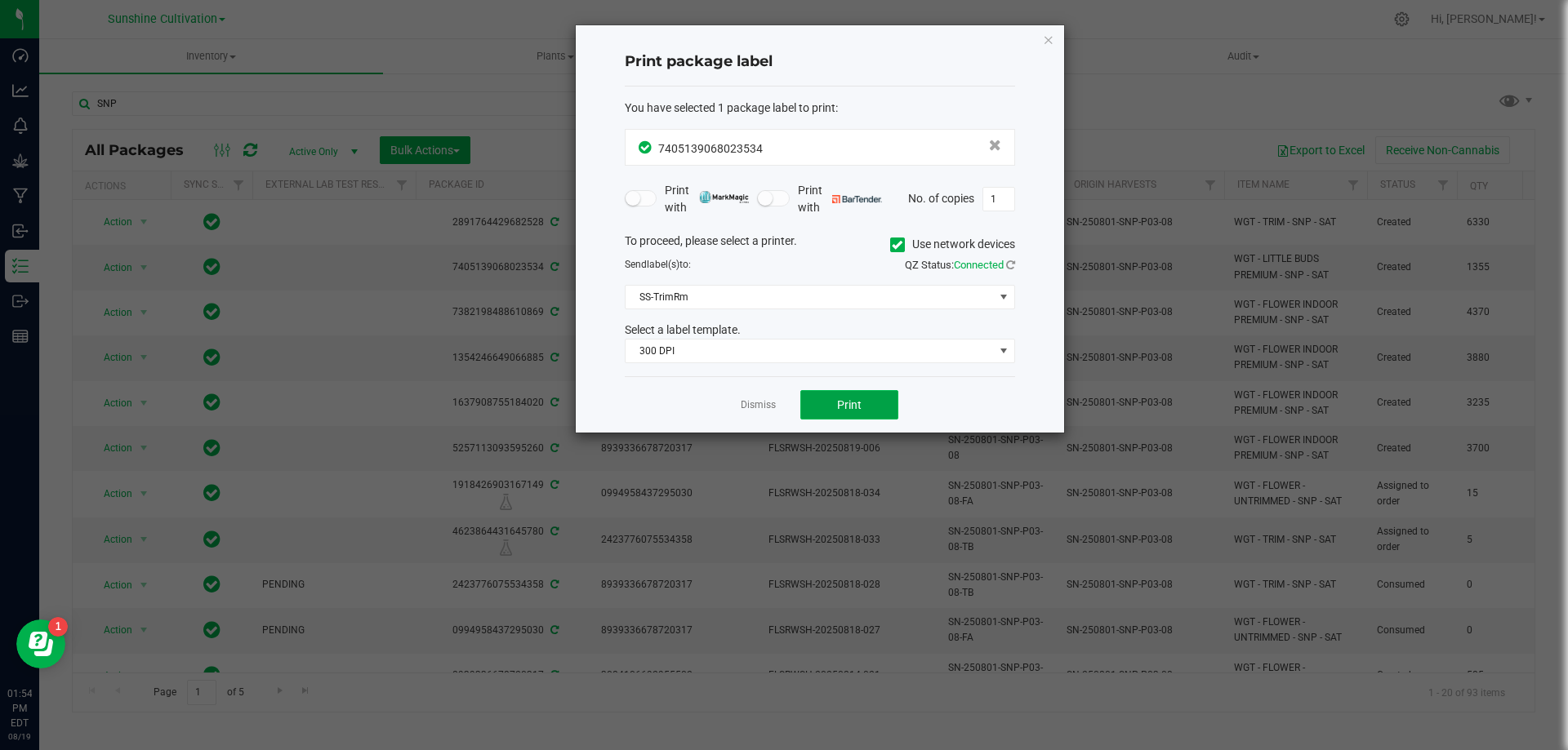
click at [819, 396] on button "Print" at bounding box center [849, 405] width 98 height 30
click at [1045, 44] on icon "button" at bounding box center [1049, 40] width 12 height 20
